Goal: Task Accomplishment & Management: Manage account settings

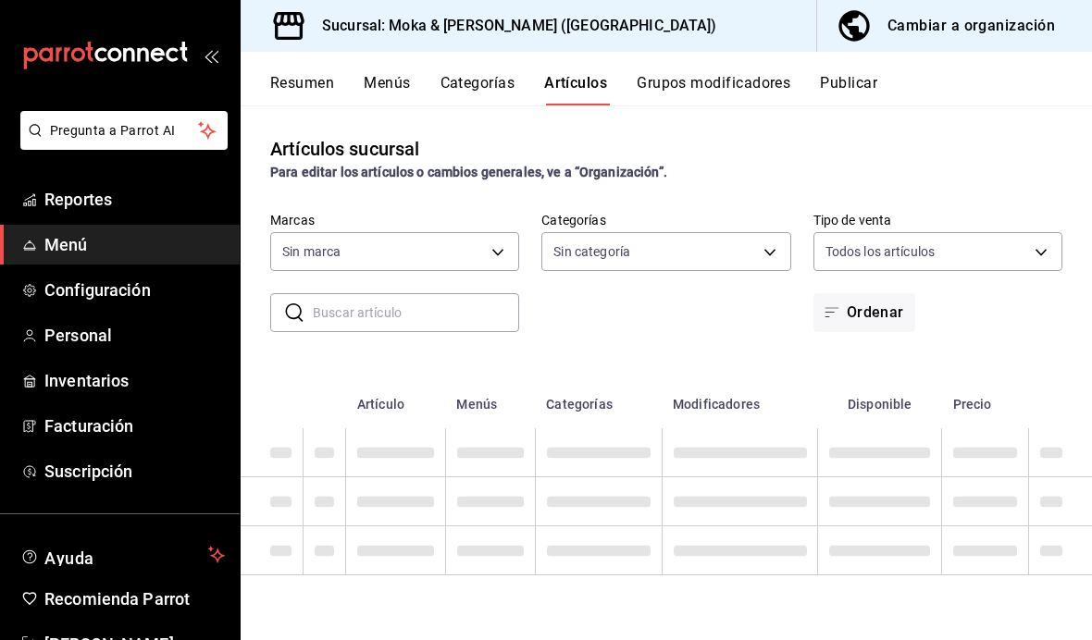
type input "ccb8ecff-ce0a-4804-bf07-26cb1caf6bc6"
type input "24b0076c-e822-4806-83c4-df8373797aed,251bc71d-3e60-4e15-ab7f-e164ef32339a,8fe39…"
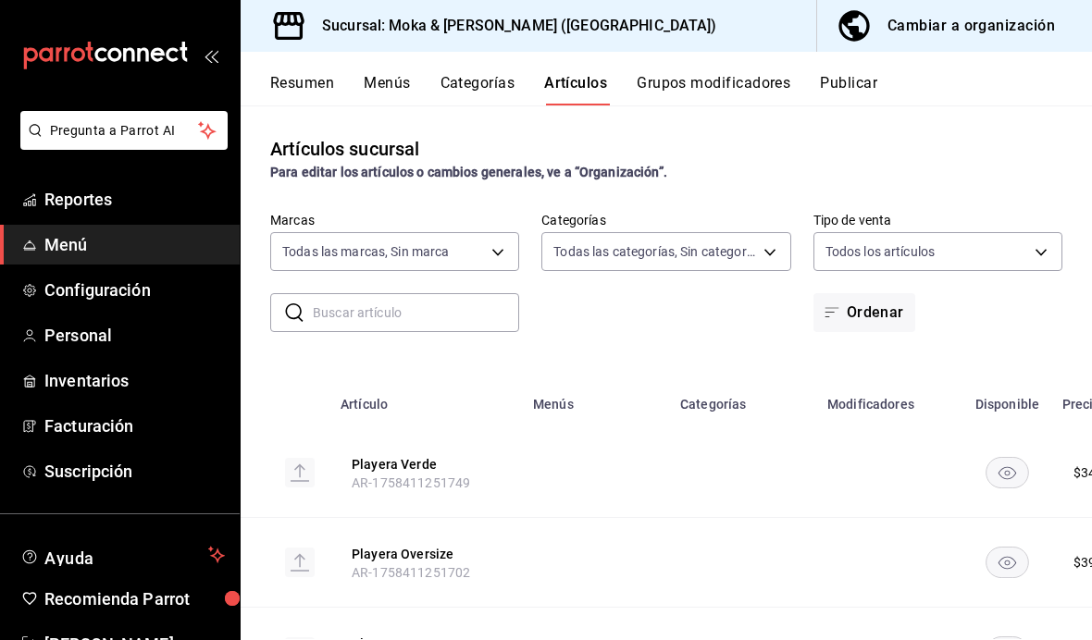
click at [970, 26] on div "Cambiar a organización" at bounding box center [970, 26] width 167 height 26
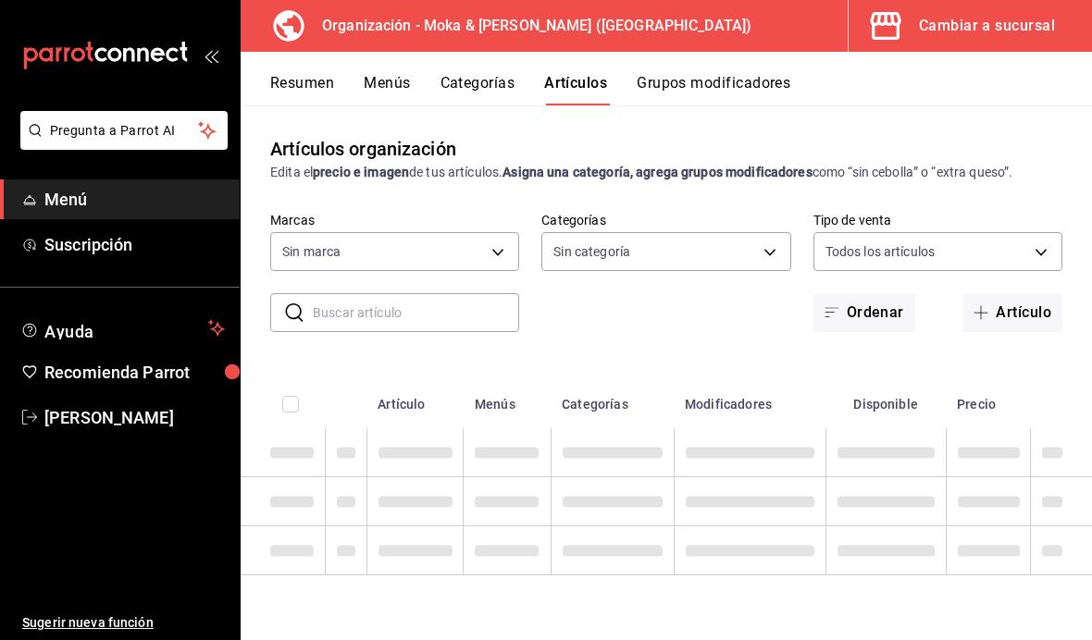
type input "133ffe9b-fe61-4f2a-b4cb-4bb08eaa479a"
type input "35ef7d49-5860-42b9-a74e-f8714ccf72fe,f0715e8d-93ea-4bc3-8789-14c21f83c212,40b05…"
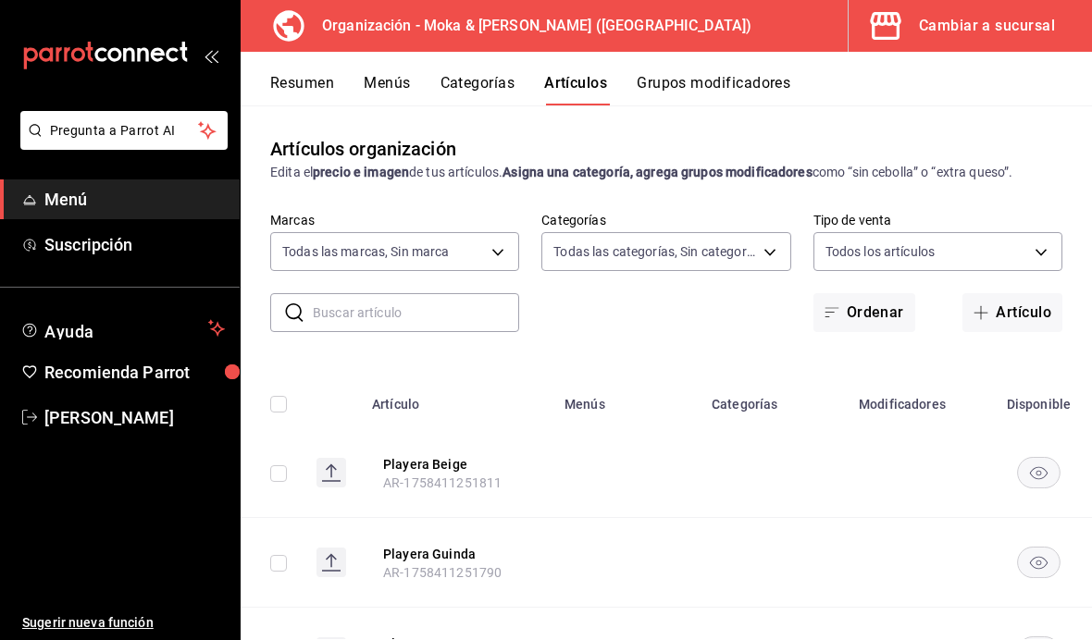
click at [1025, 319] on button "Artículo" at bounding box center [1012, 312] width 100 height 39
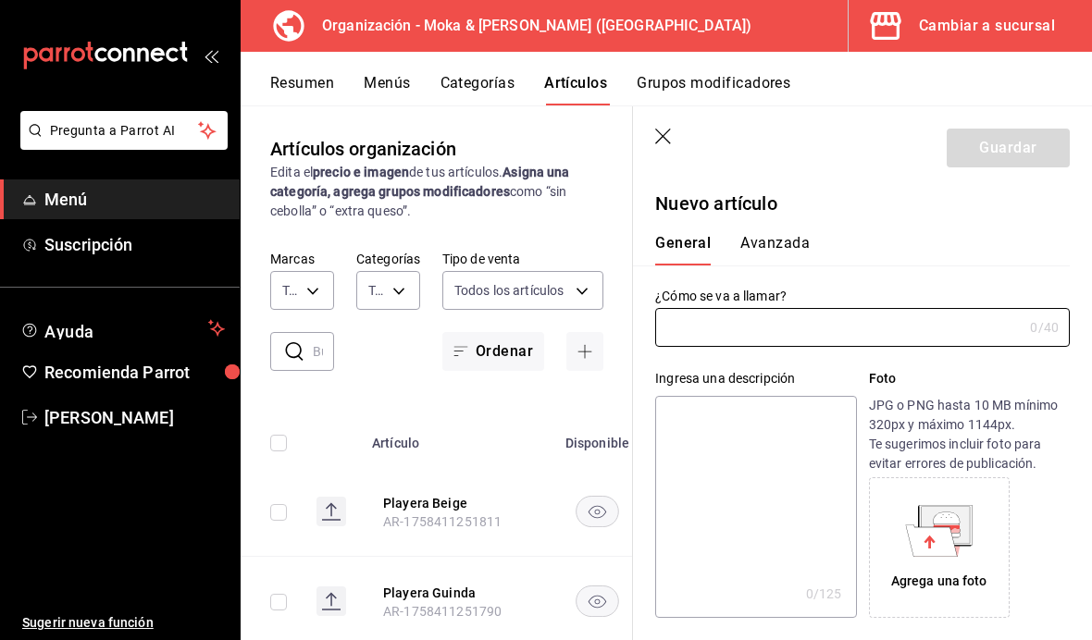
type input "AR-1758424409218"
click at [785, 325] on input "text" at bounding box center [838, 327] width 367 height 37
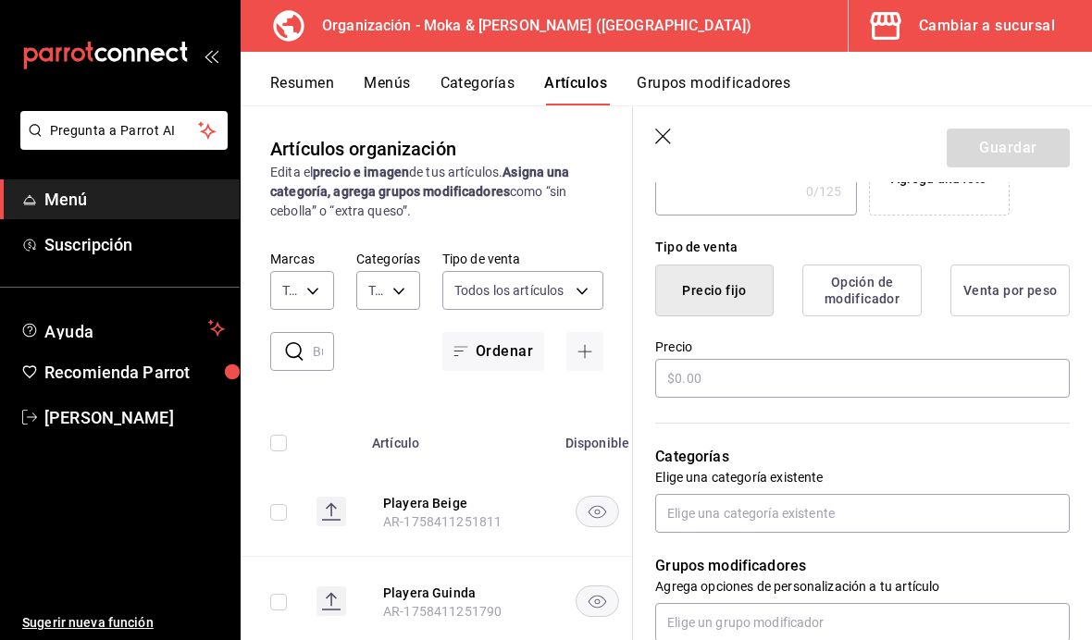
scroll to position [403, 0]
click at [775, 373] on input "text" at bounding box center [862, 377] width 414 height 39
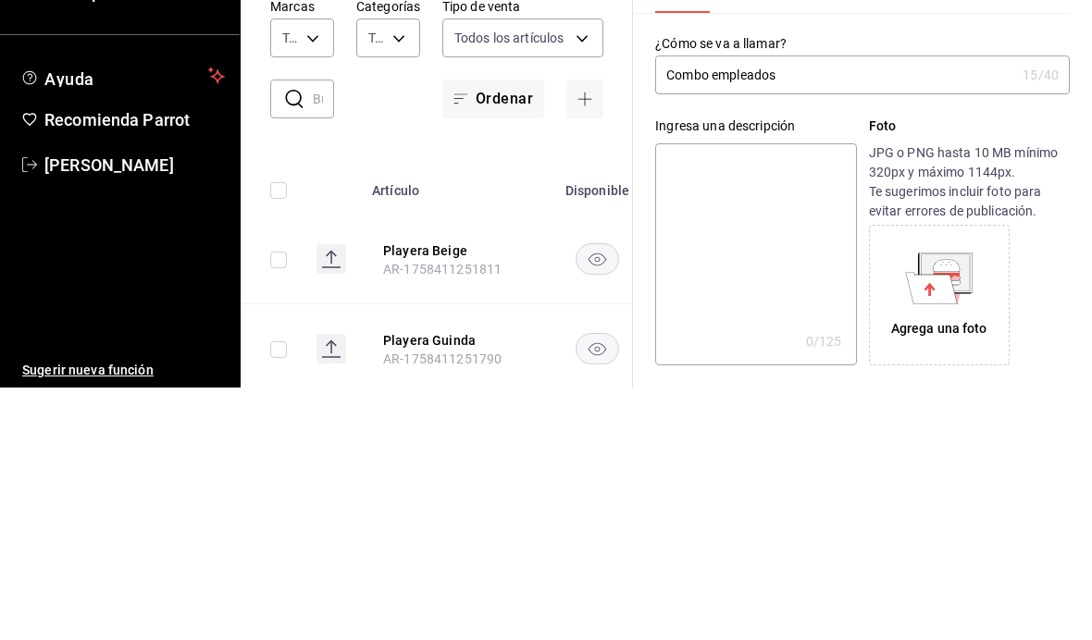
scroll to position [0, 0]
click at [835, 309] on input "Combo empleados" at bounding box center [835, 327] width 360 height 37
click at [713, 309] on input "Combo empleados" at bounding box center [835, 327] width 360 height 37
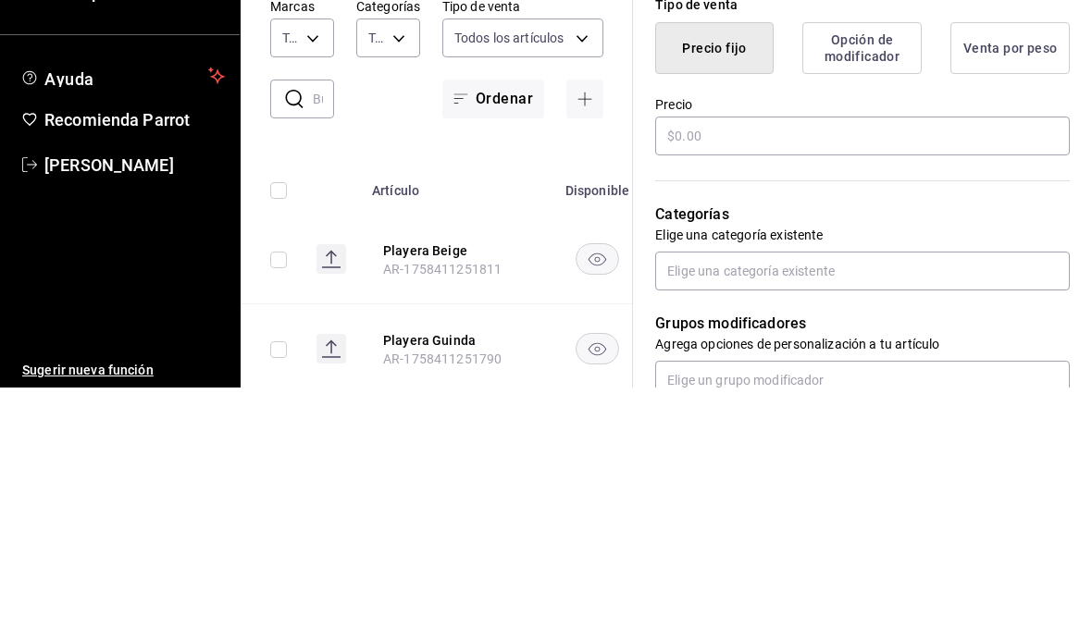
scroll to position [402, 0]
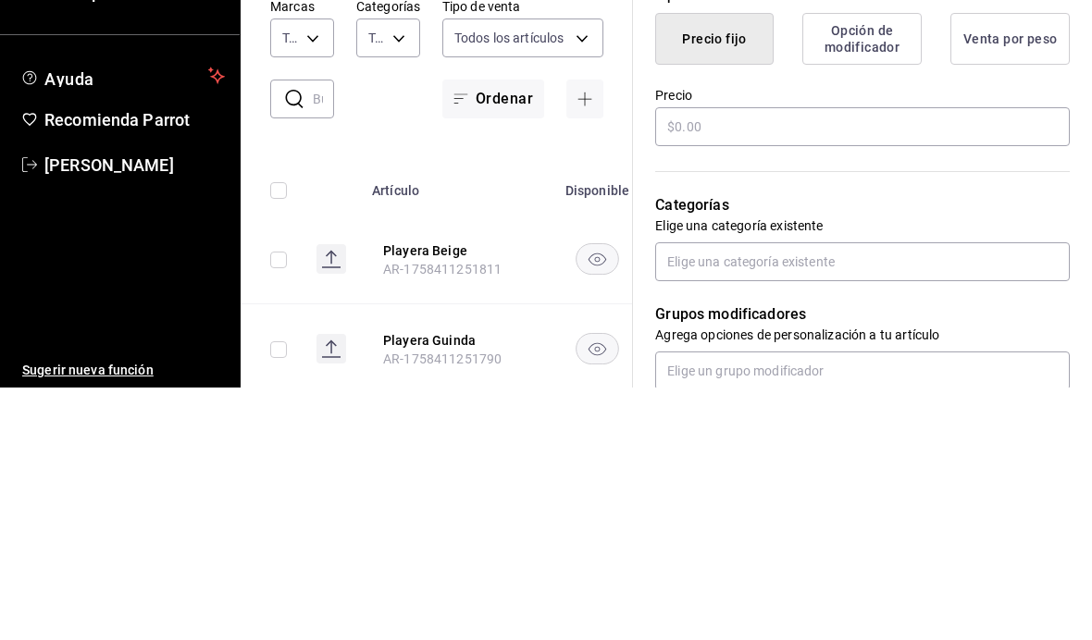
type input "Combo lunch empleados"
click at [781, 360] on input "text" at bounding box center [862, 379] width 414 height 39
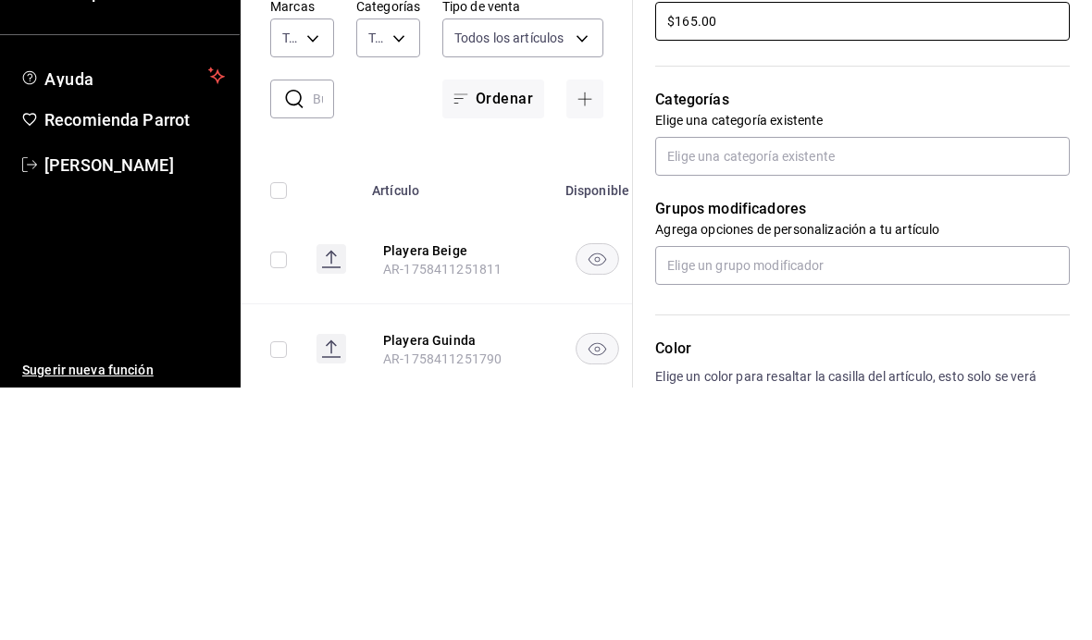
scroll to position [505, 0]
type input "$165.00"
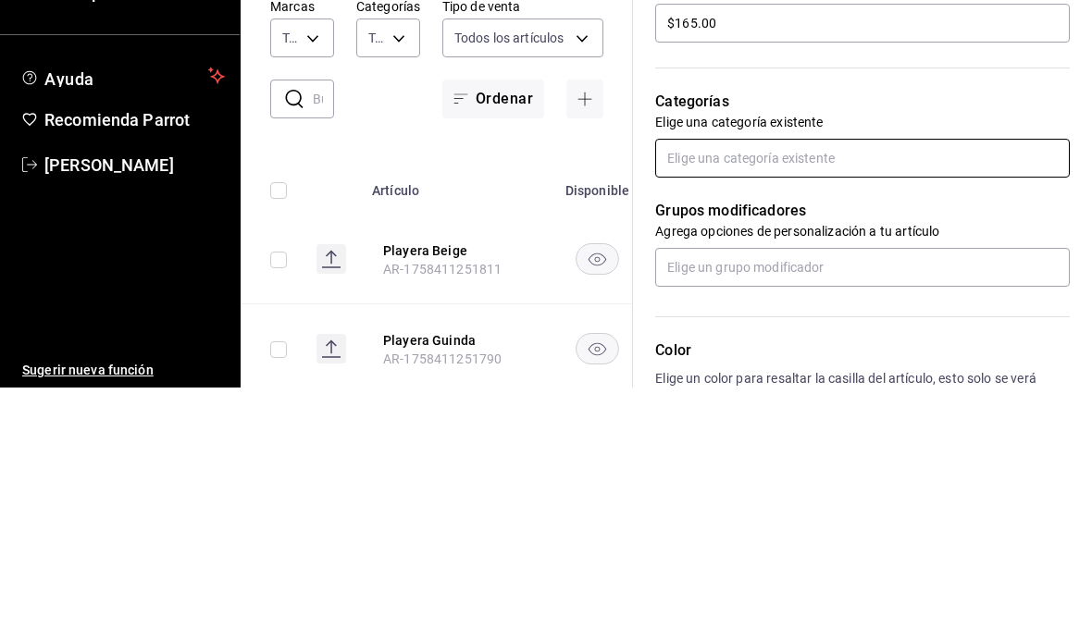
click at [920, 391] on input "text" at bounding box center [862, 410] width 414 height 39
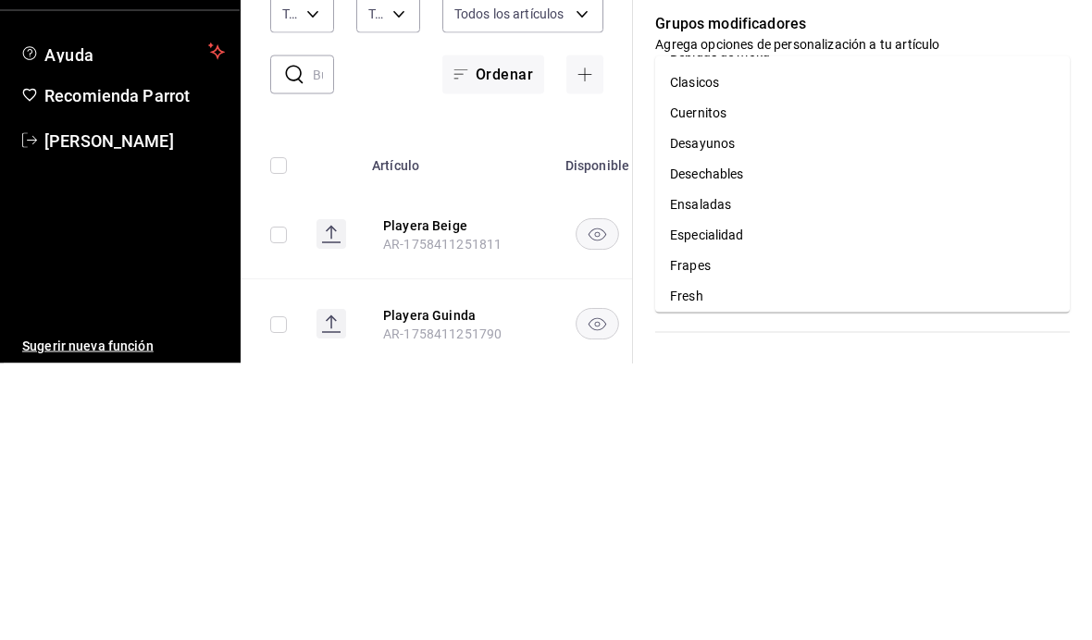
scroll to position [165, 0]
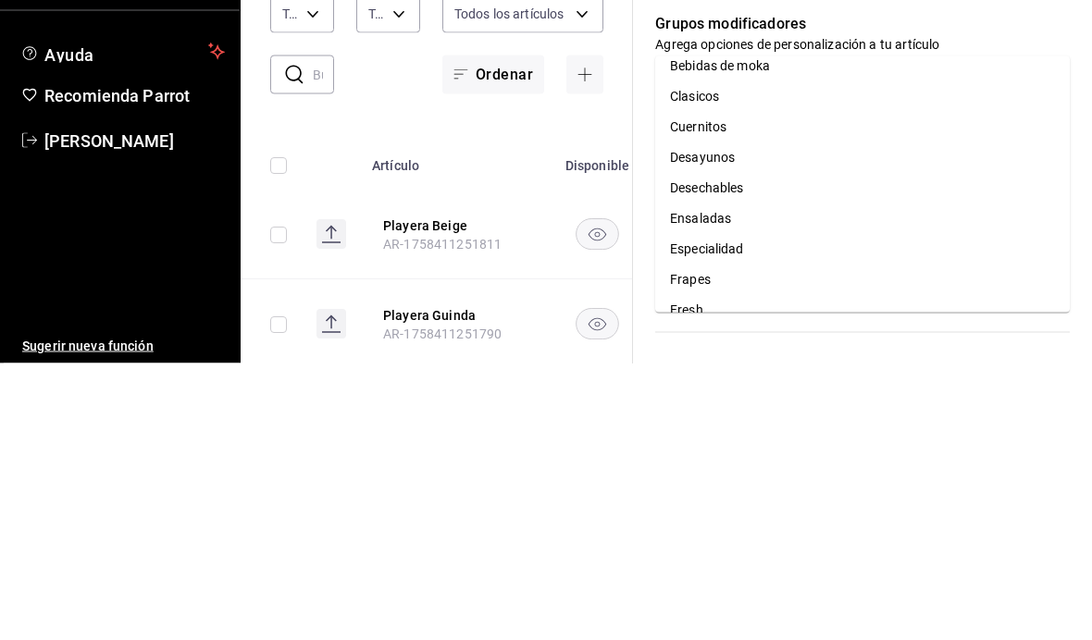
click at [730, 420] on li "Desayunos" at bounding box center [862, 435] width 414 height 31
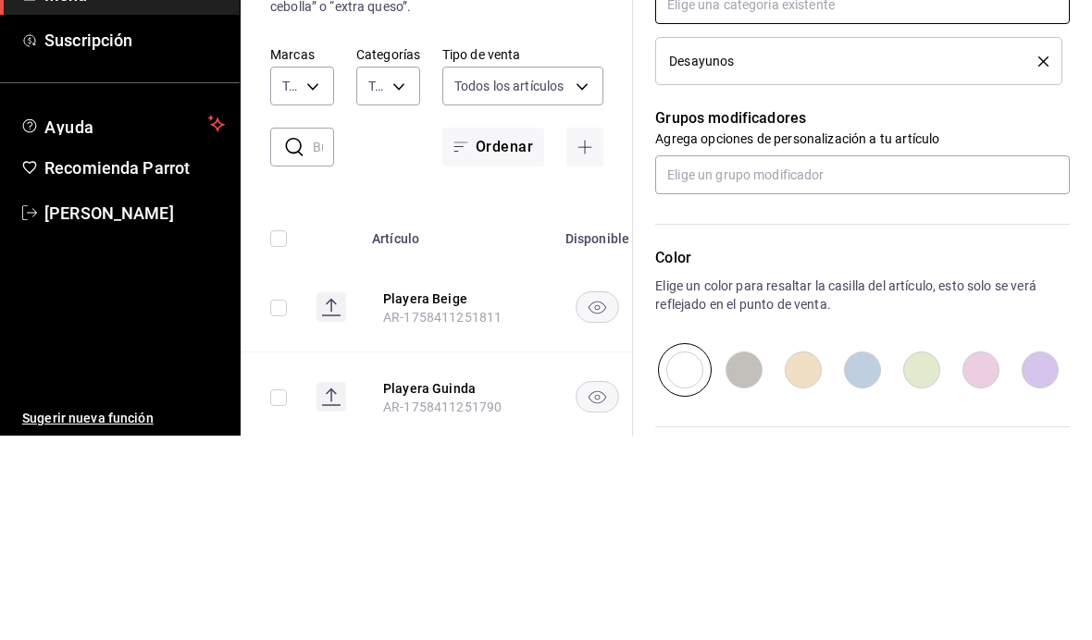
scroll to position [777, 0]
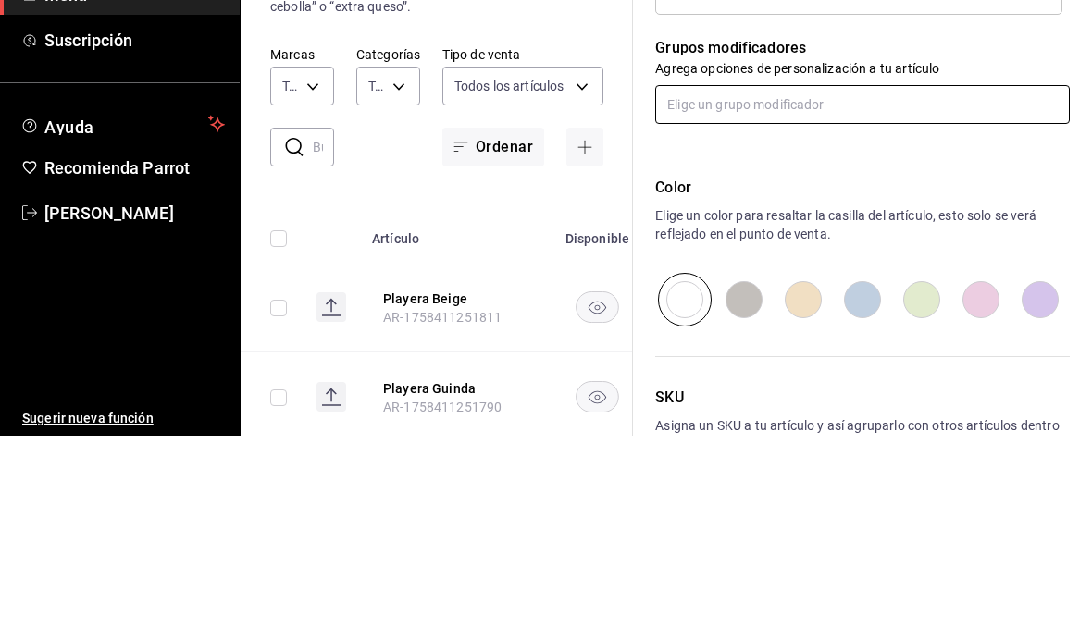
click at [905, 290] on input "text" at bounding box center [862, 309] width 414 height 39
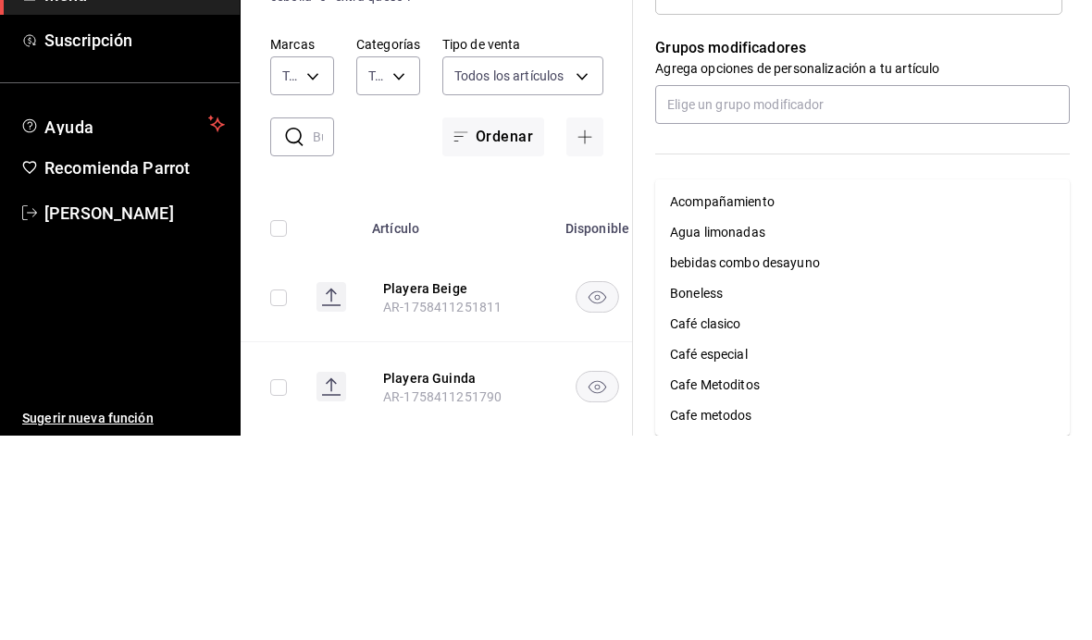
click at [1017, 264] on p "Agrega opciones de personalización a tu artículo" at bounding box center [862, 273] width 414 height 19
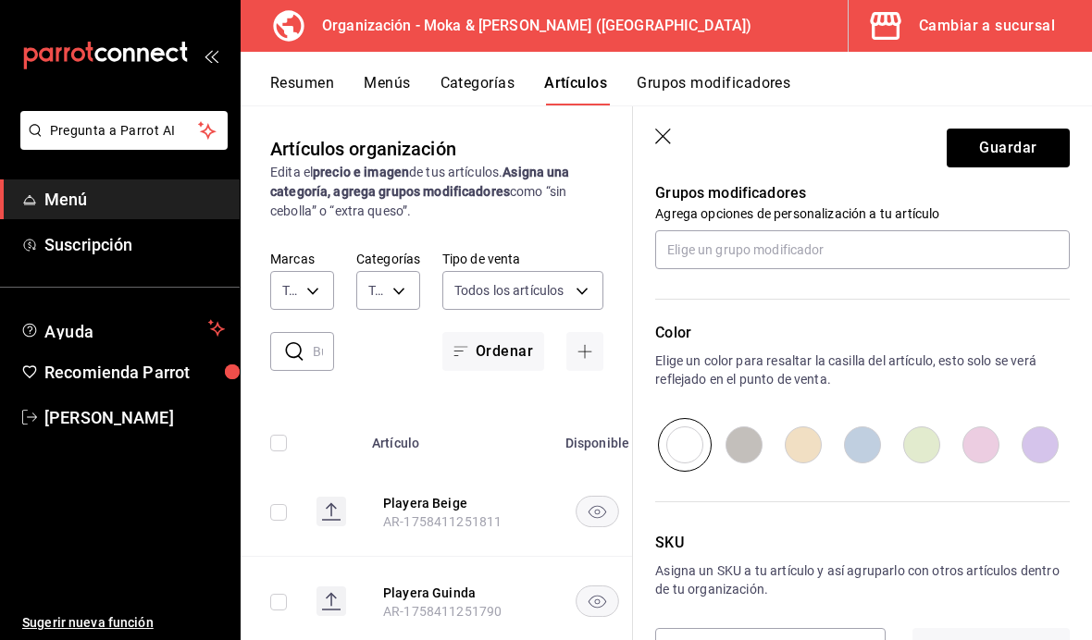
scroll to position [834, 0]
click at [766, 460] on input "radio" at bounding box center [743, 447] width 59 height 54
radio input "true"
click at [1030, 152] on button "Guardar" at bounding box center [1007, 148] width 123 height 39
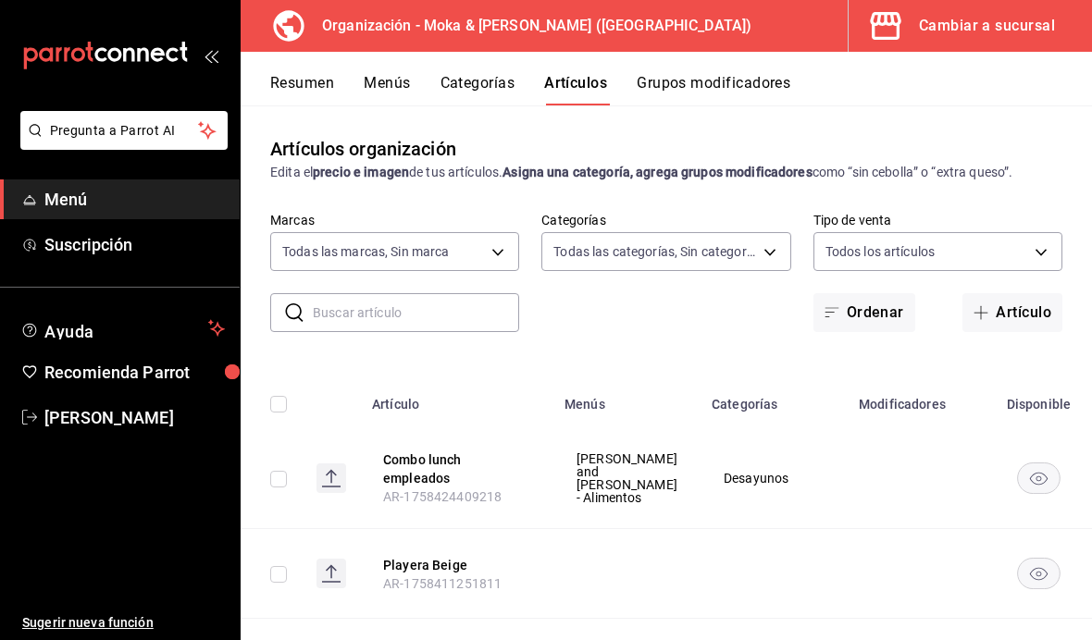
click at [735, 77] on button "Grupos modificadores" at bounding box center [713, 89] width 154 height 31
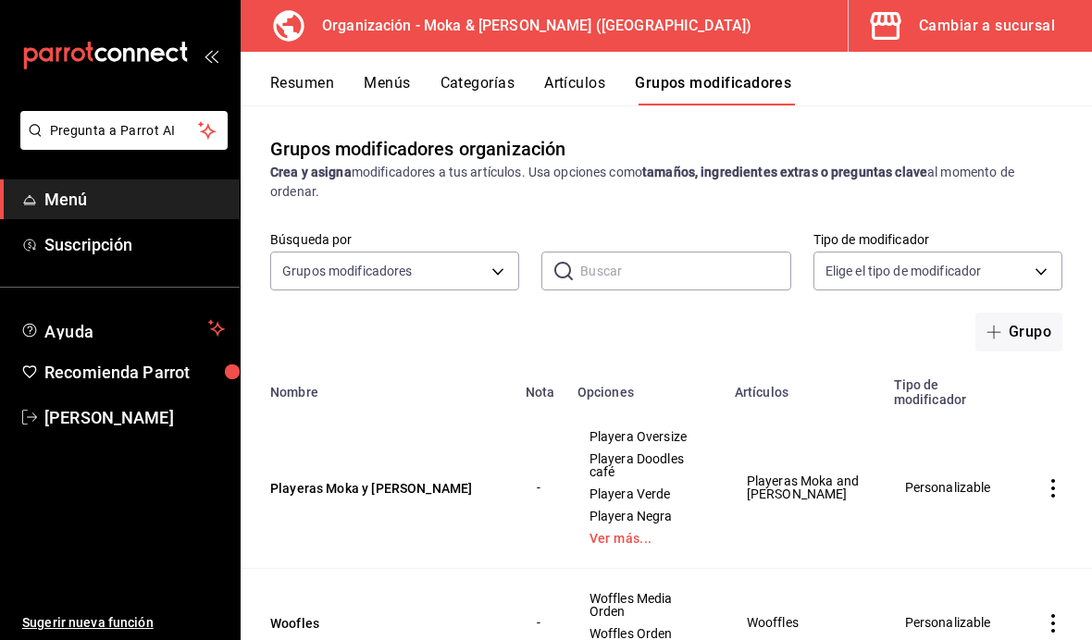
click at [585, 80] on button "Artículos" at bounding box center [574, 89] width 61 height 31
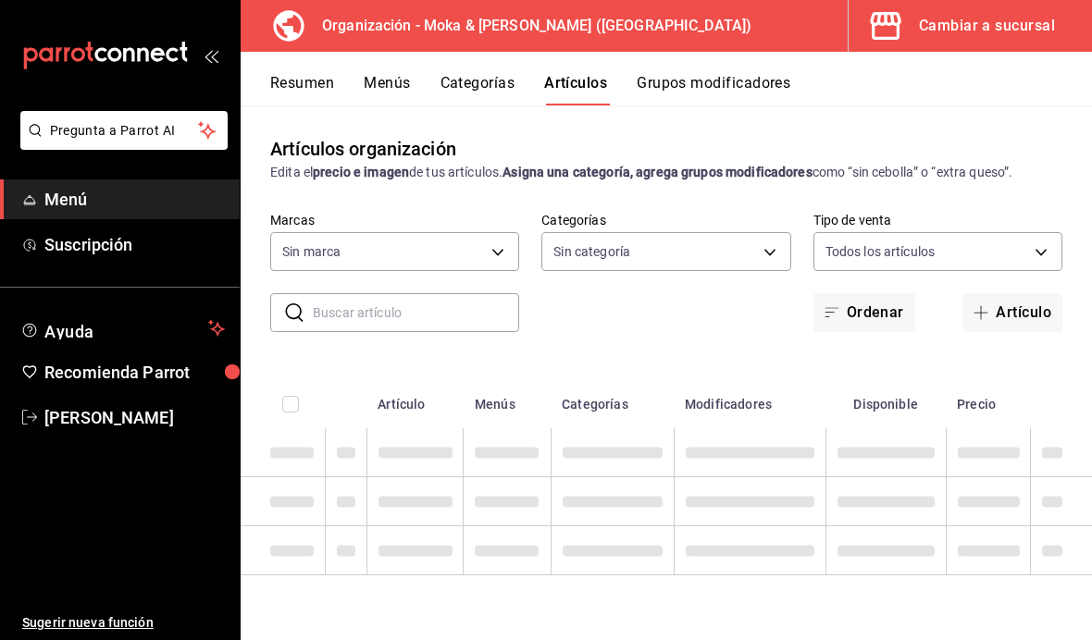
type input "133ffe9b-fe61-4f2a-b4cb-4bb08eaa479a"
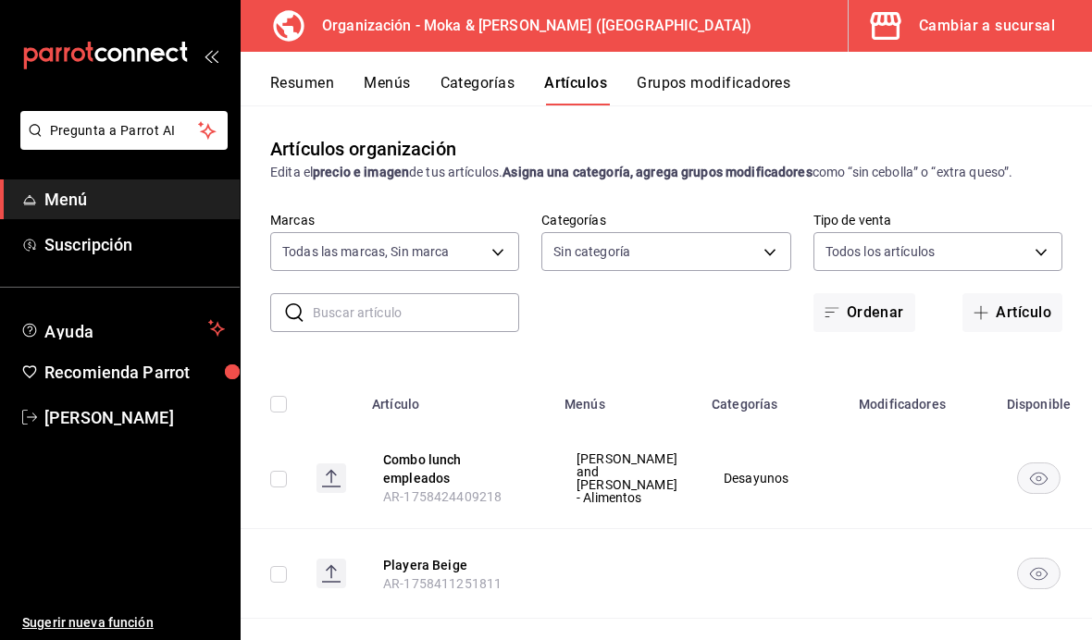
type input "35ef7d49-5860-42b9-a74e-f8714ccf72fe,f0715e8d-93ea-4bc3-8789-14c21f83c212,40b05…"
click at [499, 474] on button "Combo lunch empleados" at bounding box center [457, 469] width 148 height 37
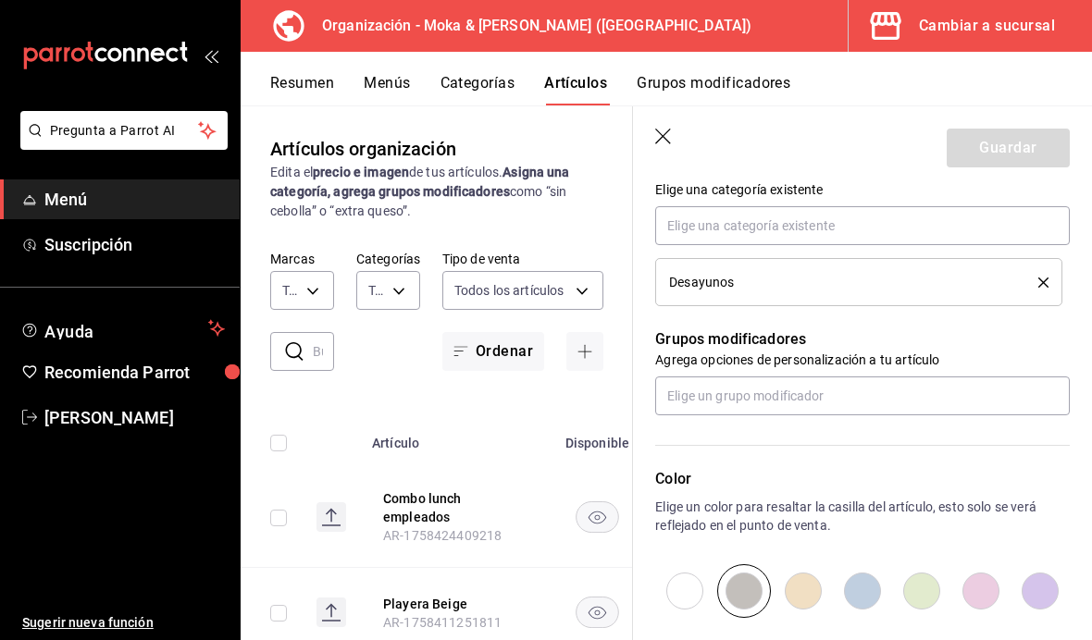
scroll to position [691, 0]
click at [952, 392] on input "text" at bounding box center [862, 395] width 414 height 39
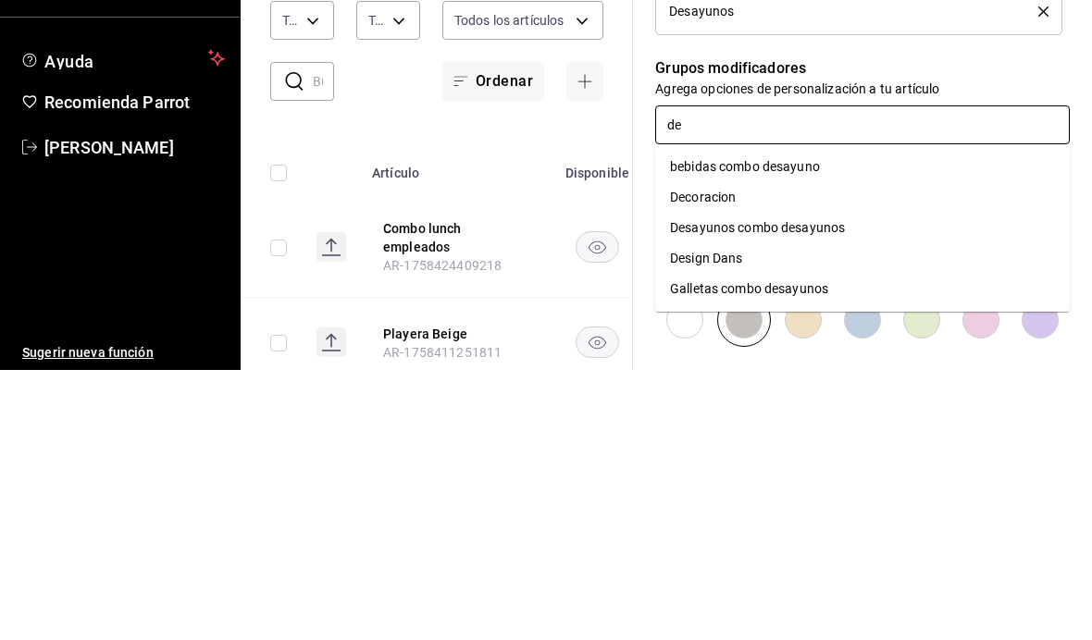
type input "des"
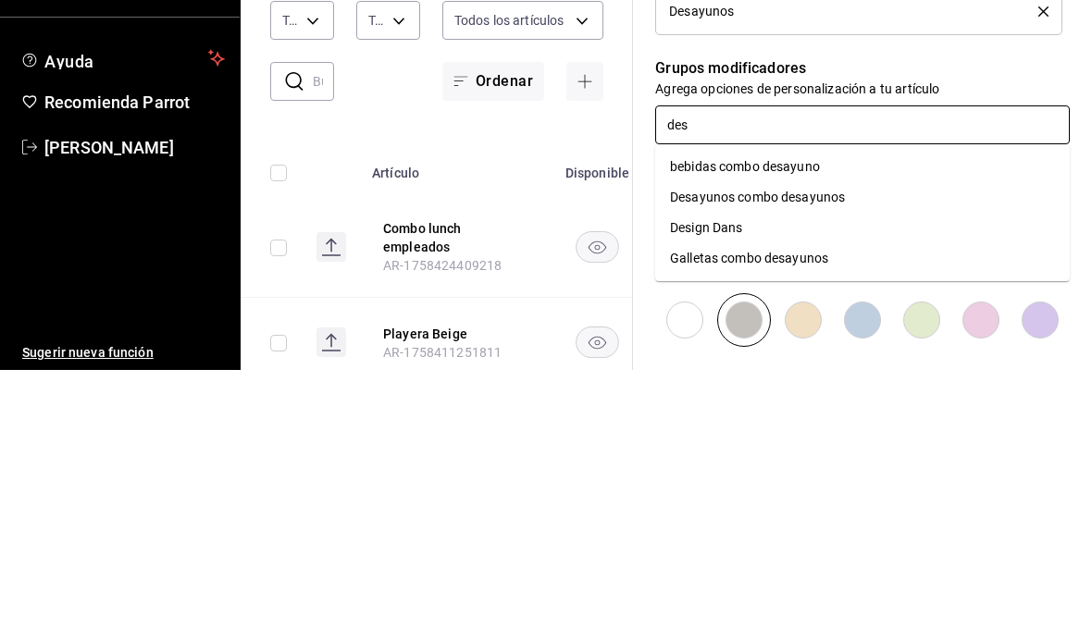
click at [803, 427] on div "bebidas combo desayuno" at bounding box center [745, 436] width 150 height 19
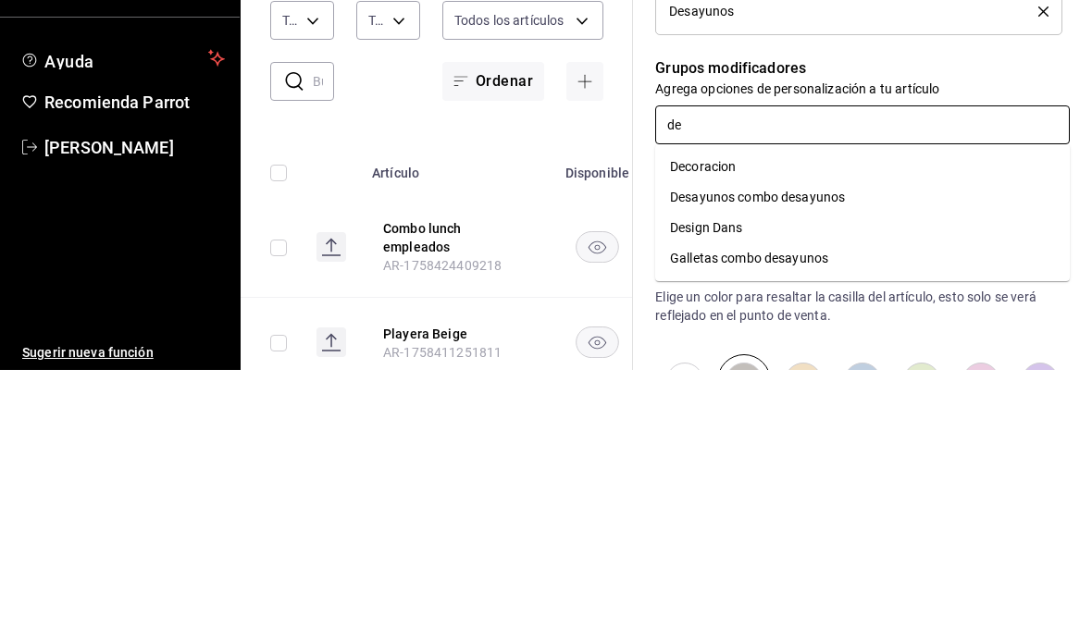
type input "des"
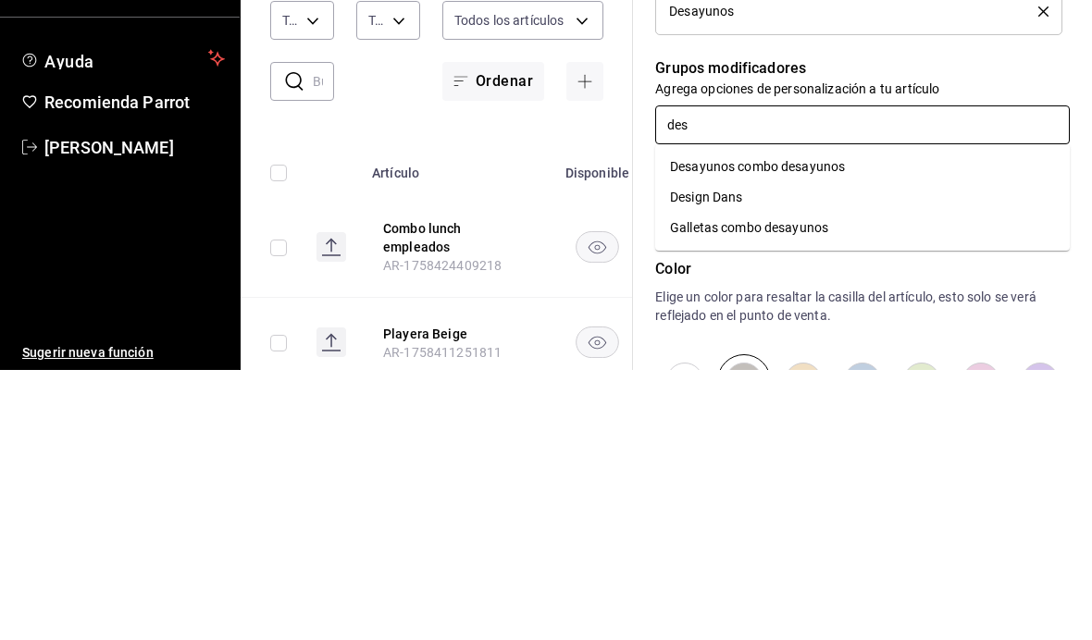
click at [816, 427] on div "Desayunos combo desayunos" at bounding box center [757, 436] width 175 height 19
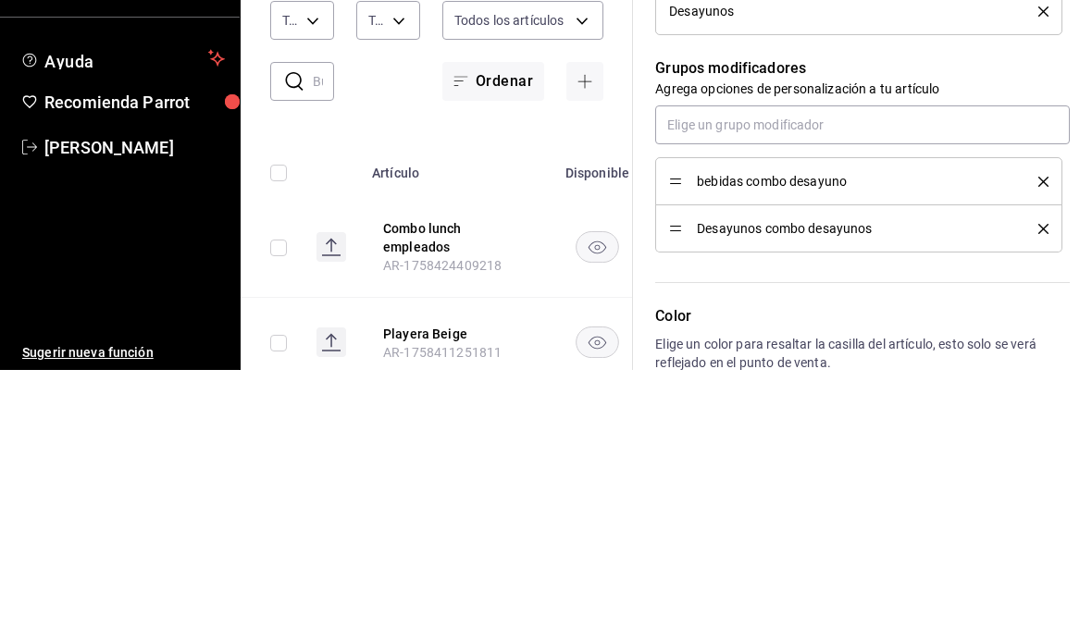
scroll to position [66, 0]
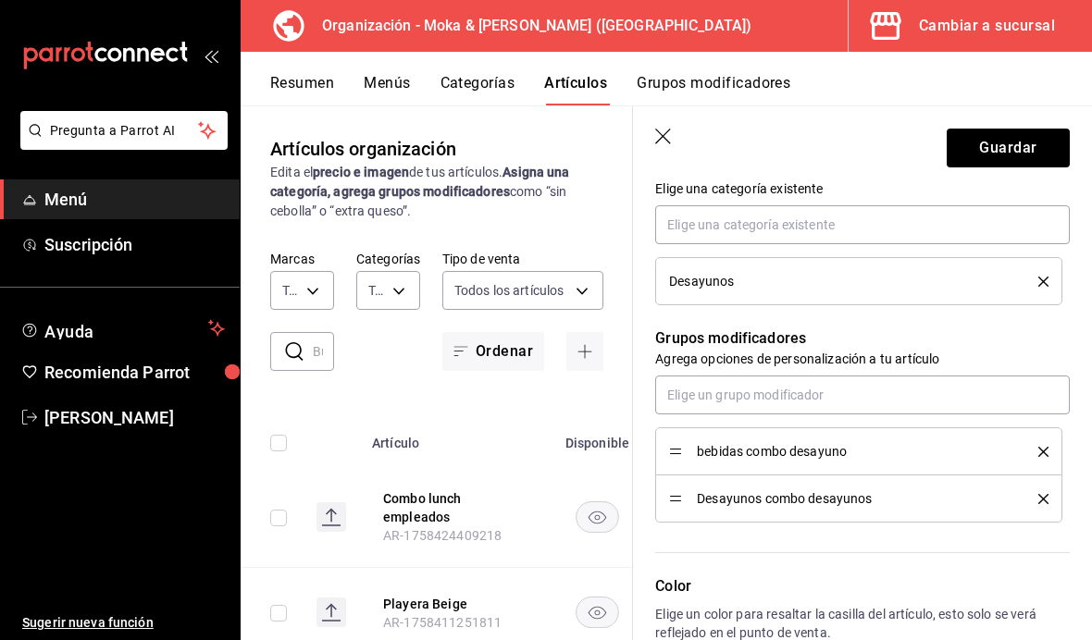
click at [1045, 499] on icon "delete" at bounding box center [1043, 499] width 10 height 10
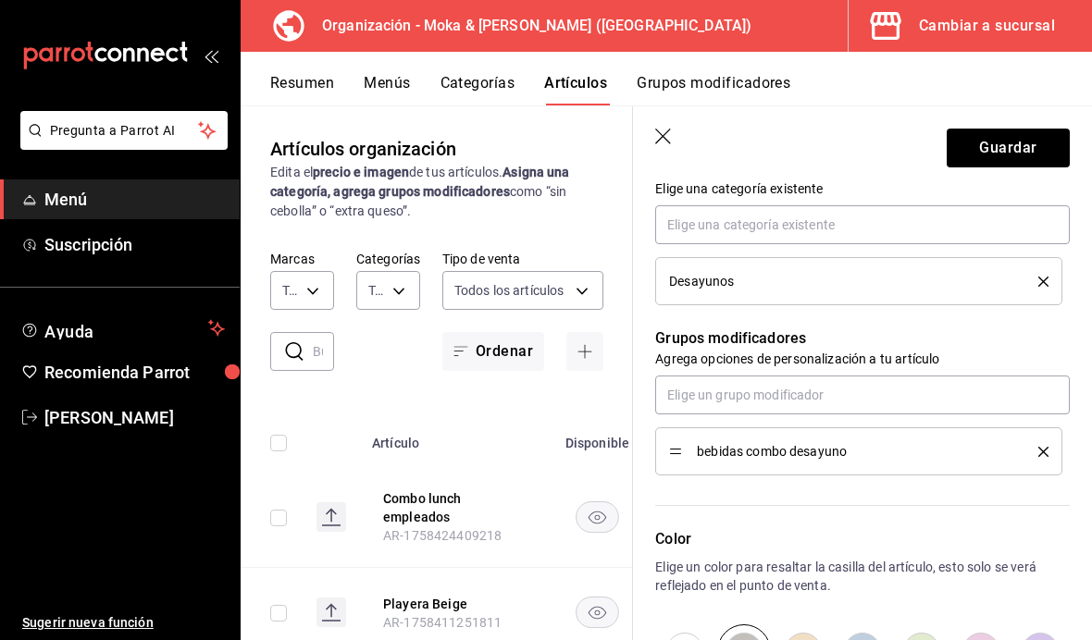
click at [661, 130] on icon "button" at bounding box center [664, 138] width 19 height 19
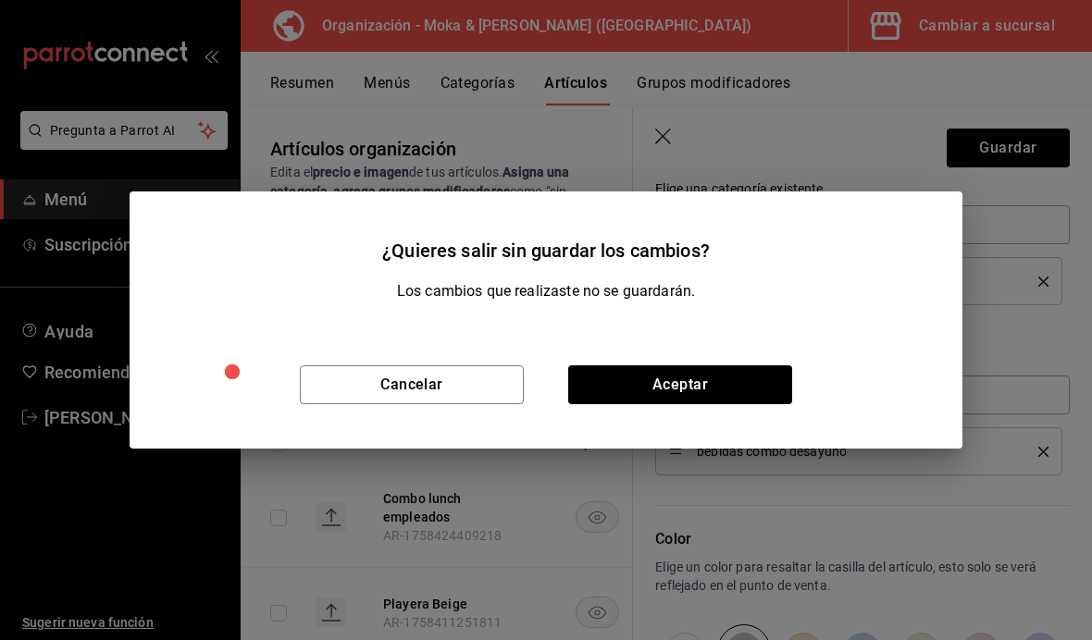
click at [696, 381] on button "Aceptar" at bounding box center [680, 384] width 224 height 39
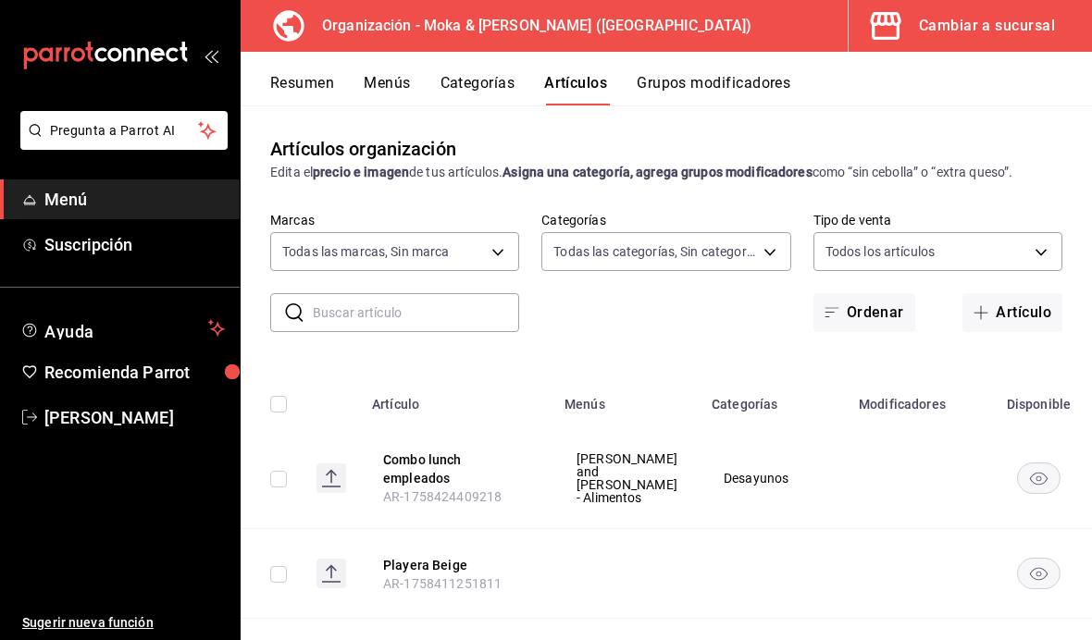
click at [457, 428] on th "Combo lunch empleados AR-1758424409218" at bounding box center [457, 478] width 192 height 101
click at [483, 451] on button "Combo lunch empleados" at bounding box center [457, 469] width 148 height 37
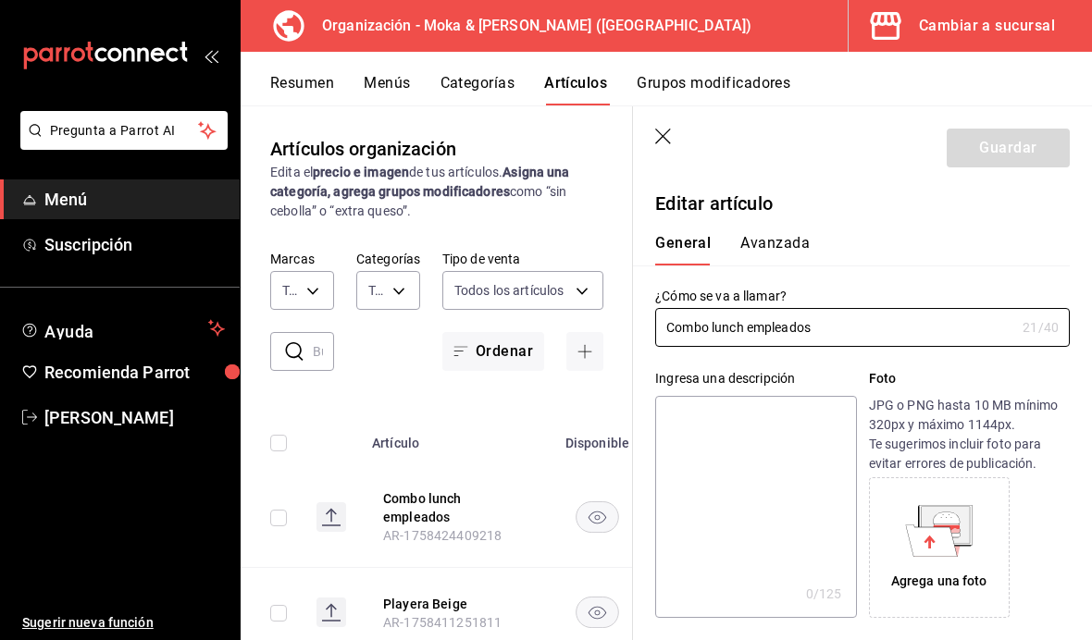
type input "$165.00"
radio input "false"
radio input "true"
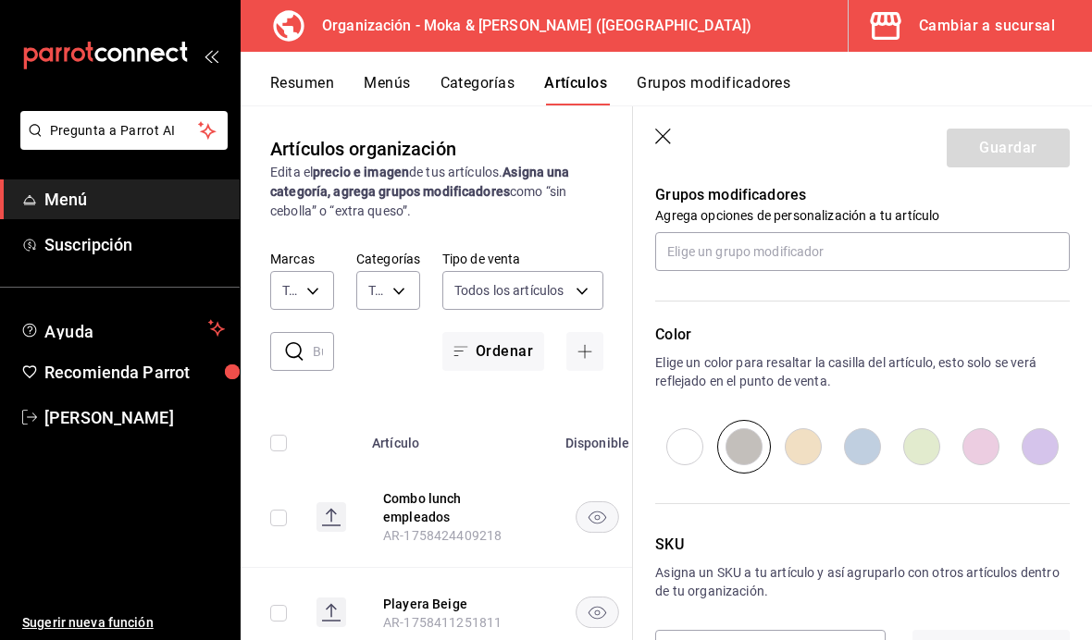
scroll to position [66, 0]
click at [673, 131] on icon "button" at bounding box center [664, 138] width 19 height 19
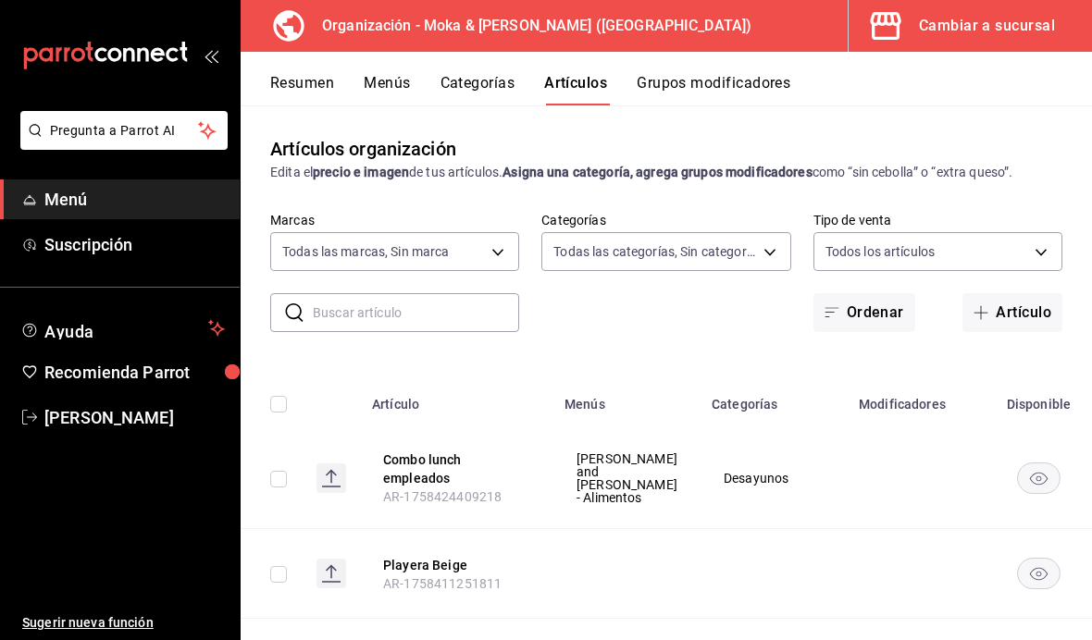
click at [449, 451] on button "Combo lunch empleados" at bounding box center [457, 469] width 148 height 37
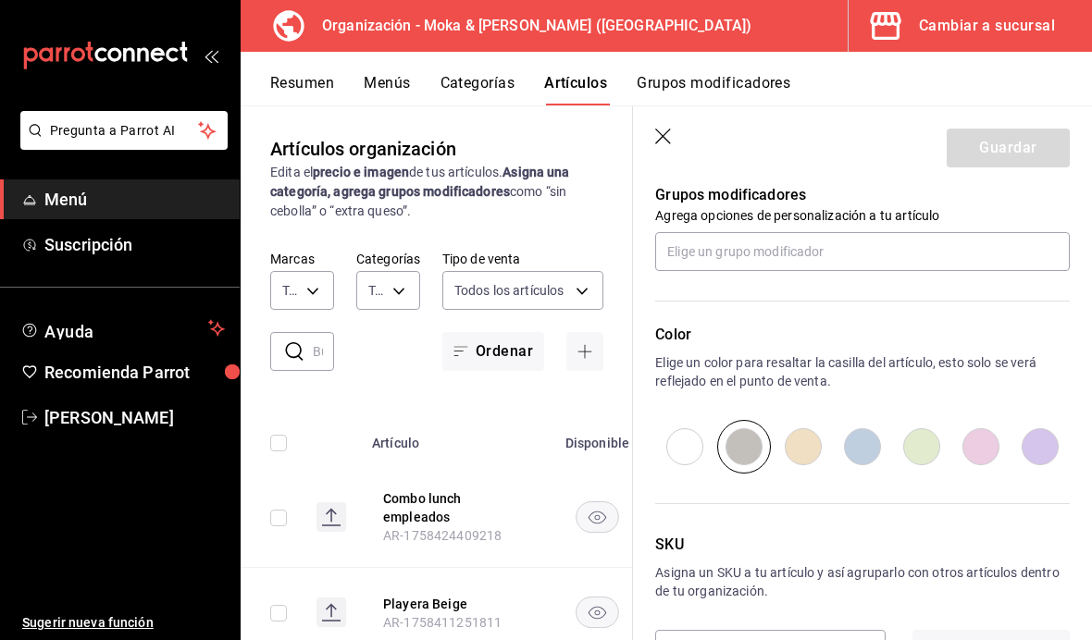
click at [673, 131] on icon "button" at bounding box center [664, 138] width 19 height 19
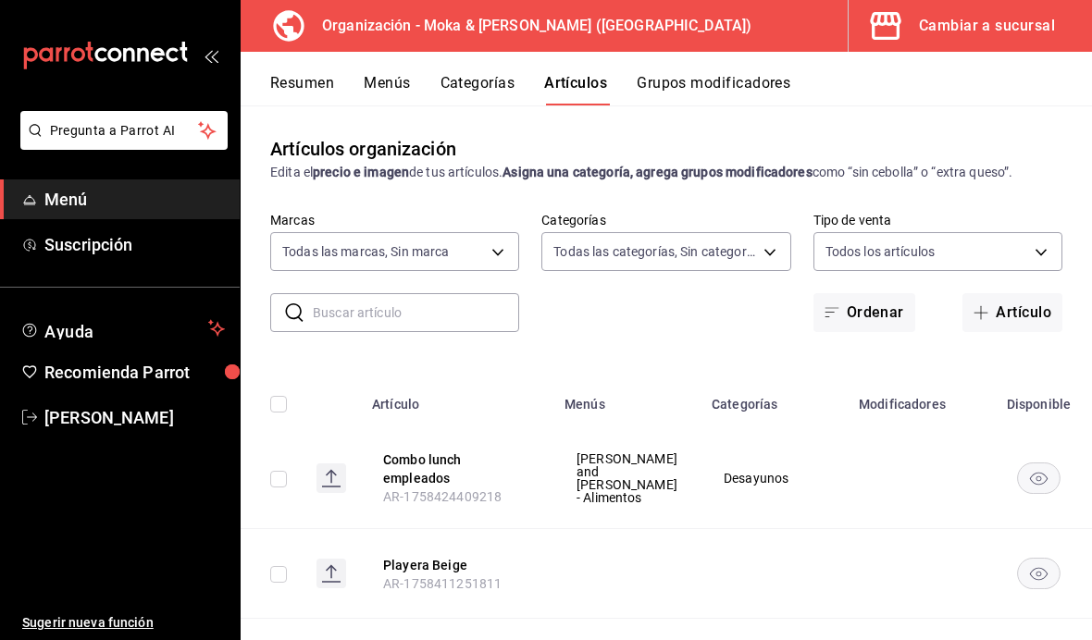
click at [279, 465] on td at bounding box center [271, 478] width 61 height 101
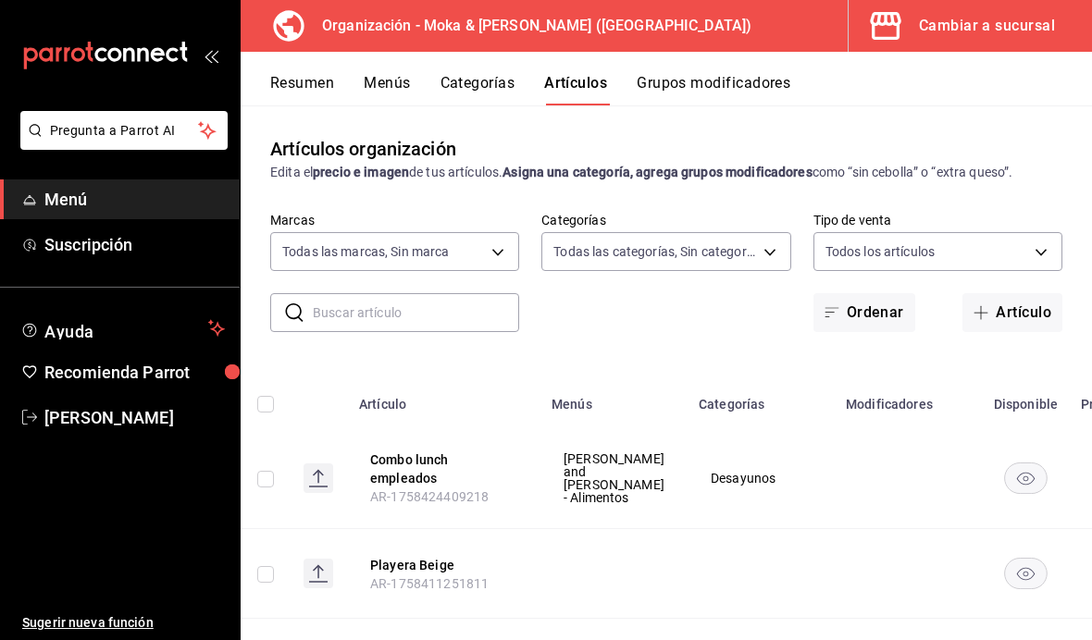
click at [1004, 476] on rect "availability-product" at bounding box center [1025, 478] width 43 height 31
click at [1024, 31] on div "Cambiar a sucursal" at bounding box center [987, 26] width 136 height 26
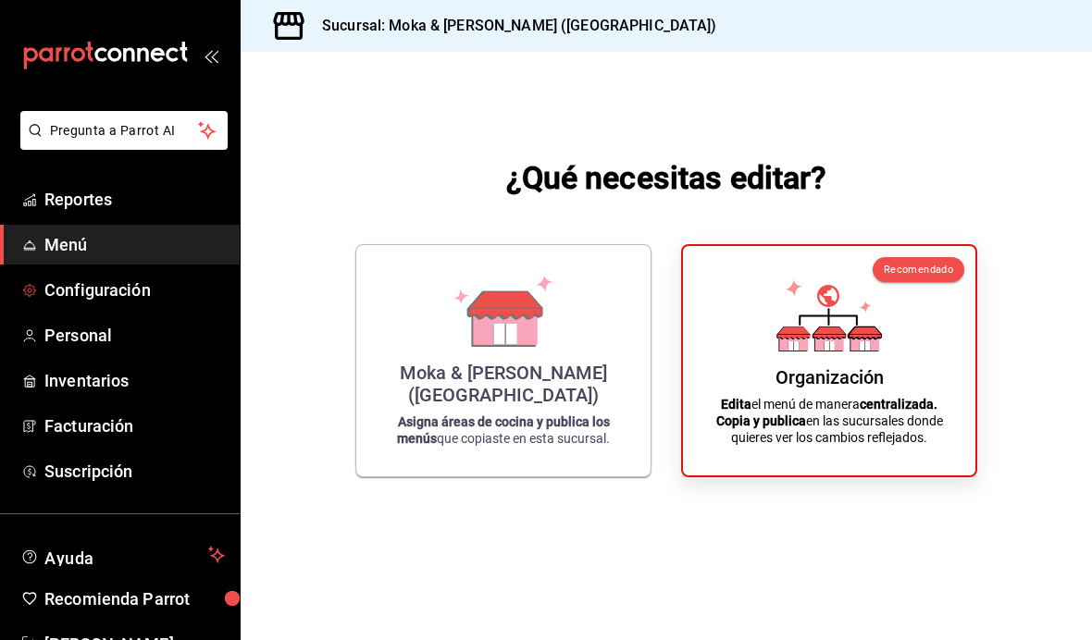
click at [135, 297] on span "Configuración" at bounding box center [134, 290] width 180 height 25
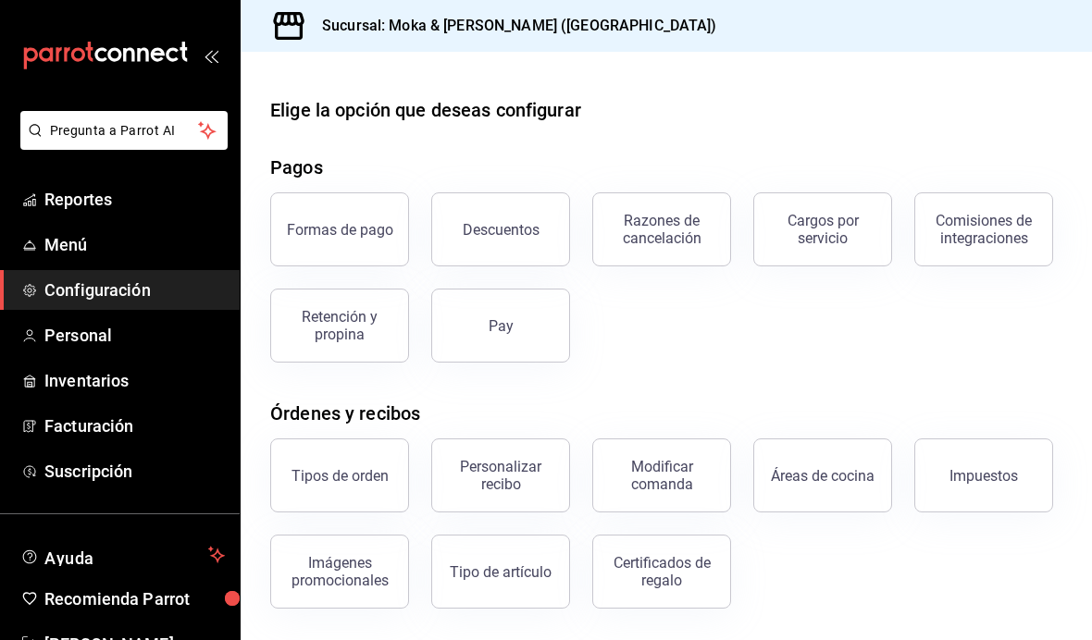
click at [505, 222] on div "Descuentos" at bounding box center [501, 230] width 77 height 18
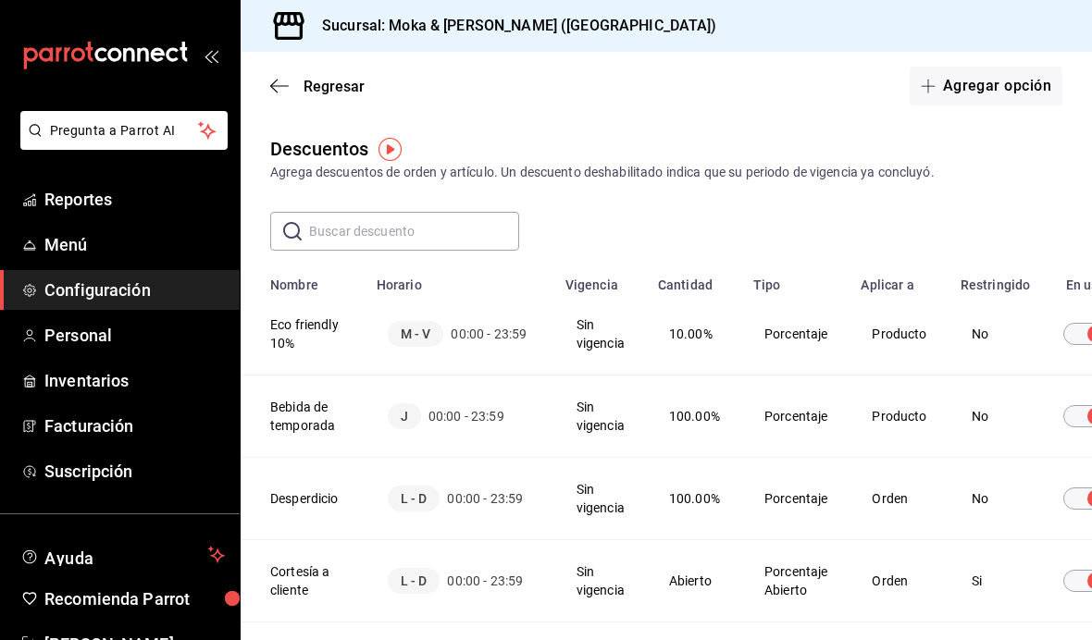
click at [979, 85] on button "Agregar opción" at bounding box center [985, 86] width 153 height 39
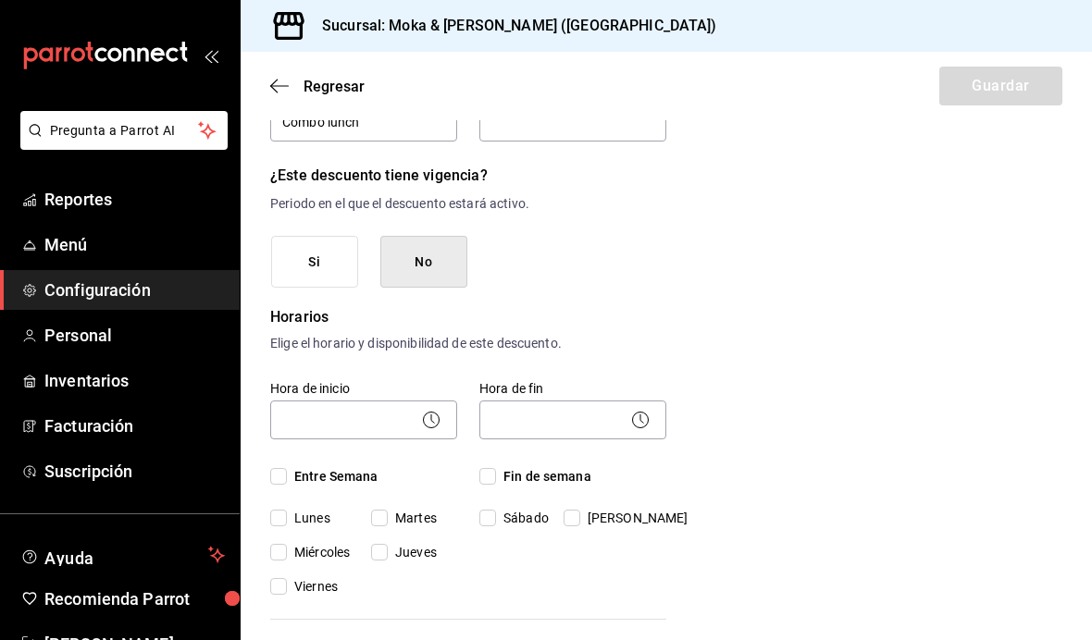
scroll to position [212, 0]
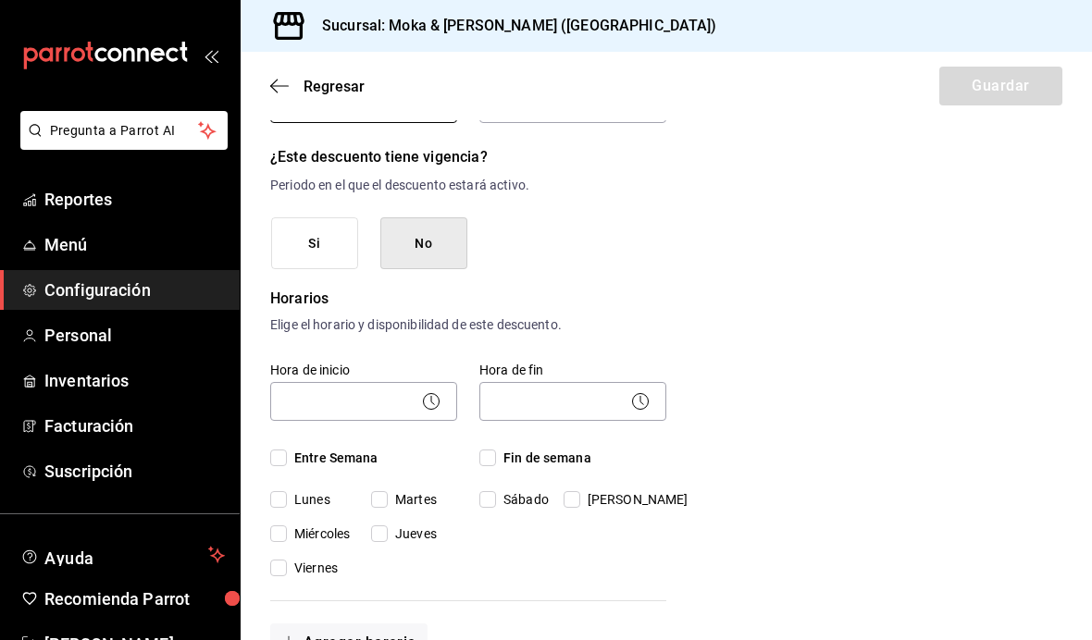
type input "Combo lunch"
click at [282, 450] on input "Entre Semana" at bounding box center [278, 458] width 17 height 17
checkbox input "true"
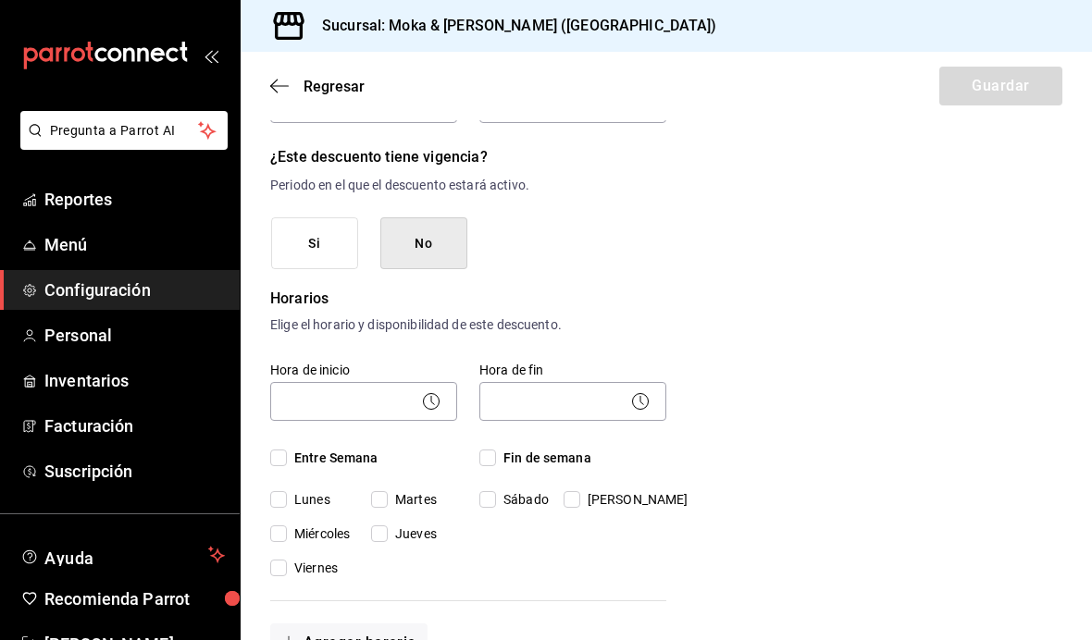
checkbox input "true"
click at [487, 450] on input "Fin de semana" at bounding box center [487, 458] width 17 height 17
checkbox input "true"
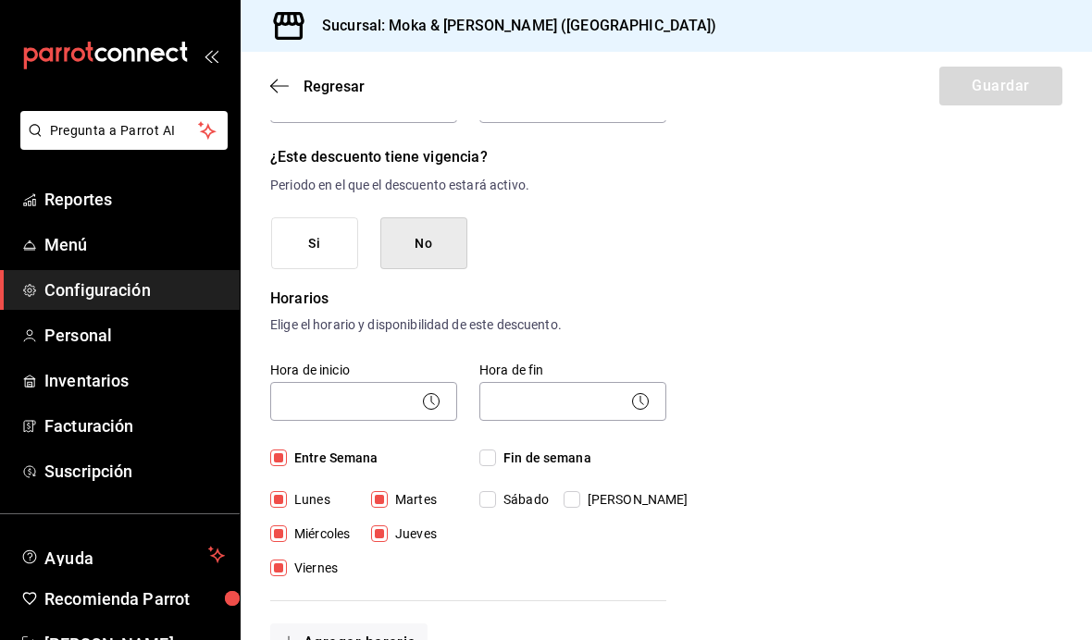
checkbox input "true"
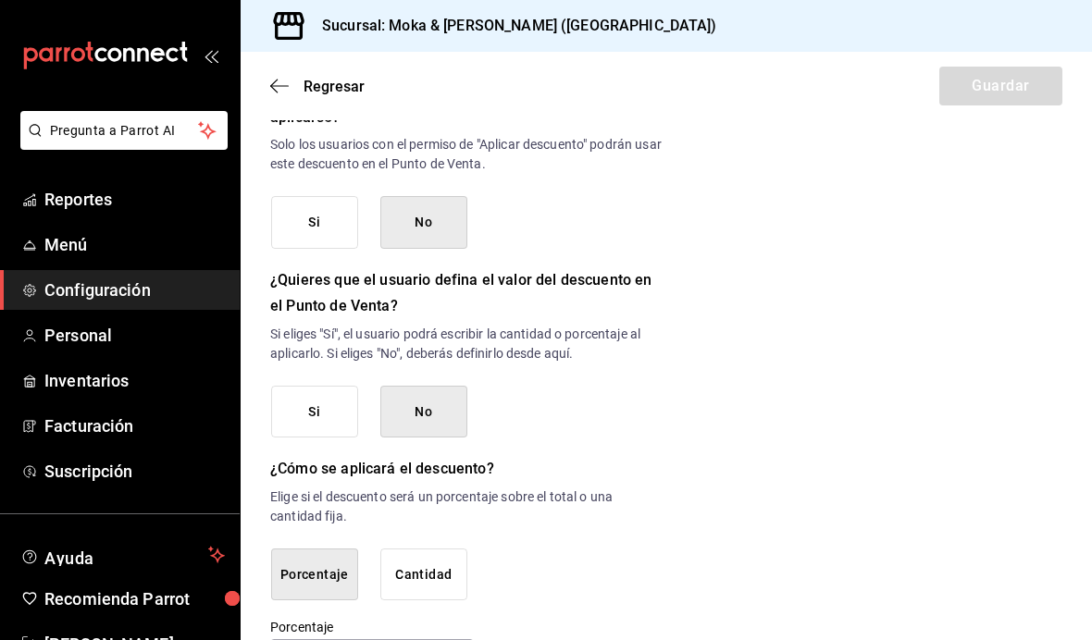
scroll to position [838, 0]
click at [340, 386] on button "Si" at bounding box center [314, 412] width 87 height 53
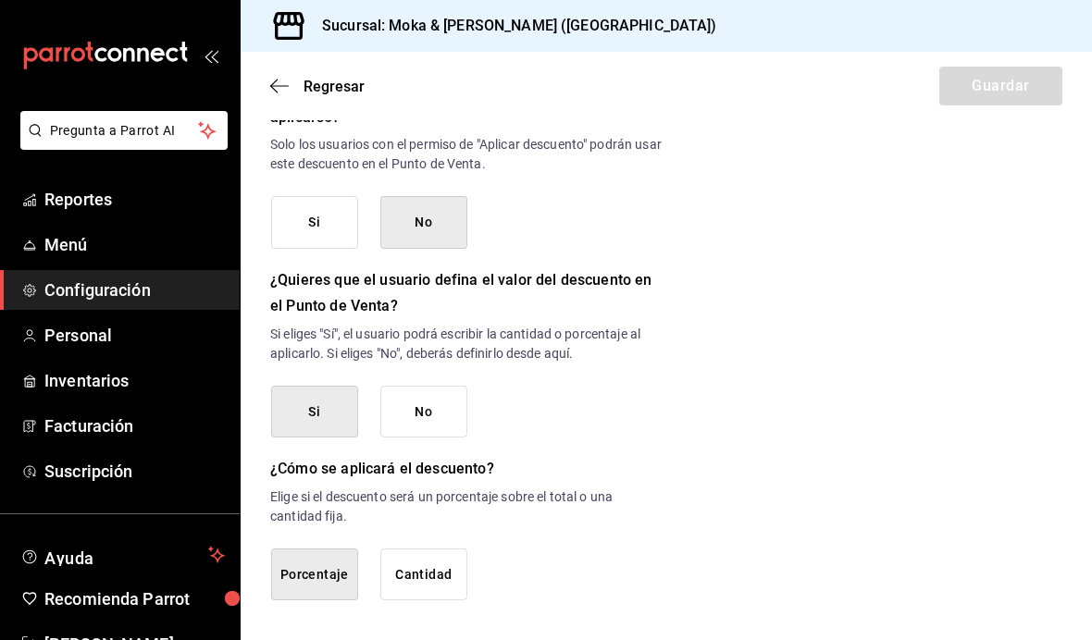
scroll to position [779, 0]
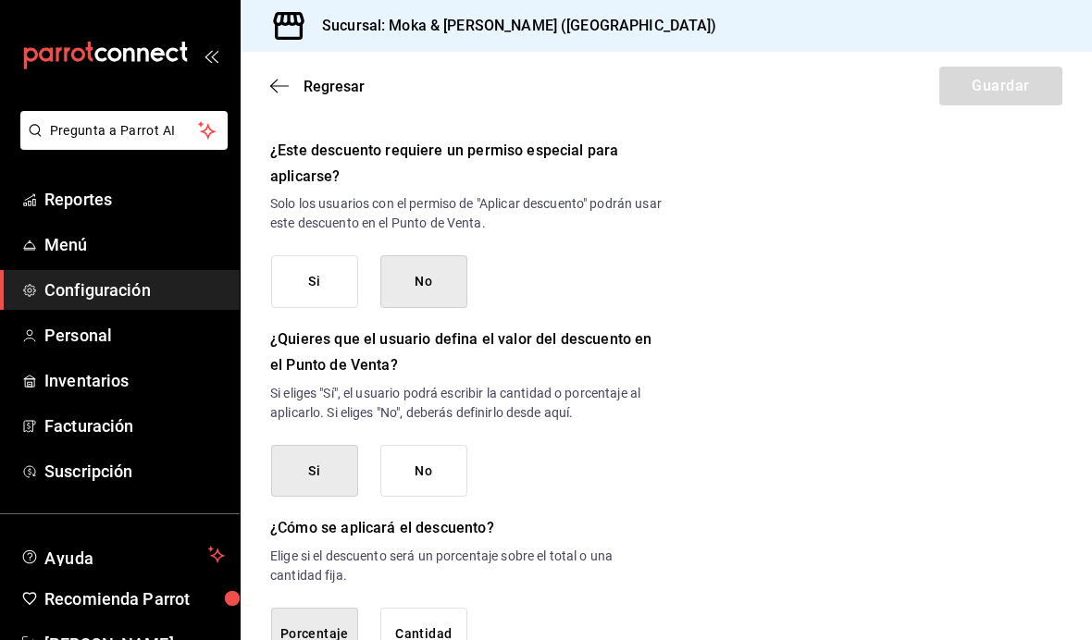
click at [429, 608] on button "Cantidad" at bounding box center [423, 634] width 87 height 53
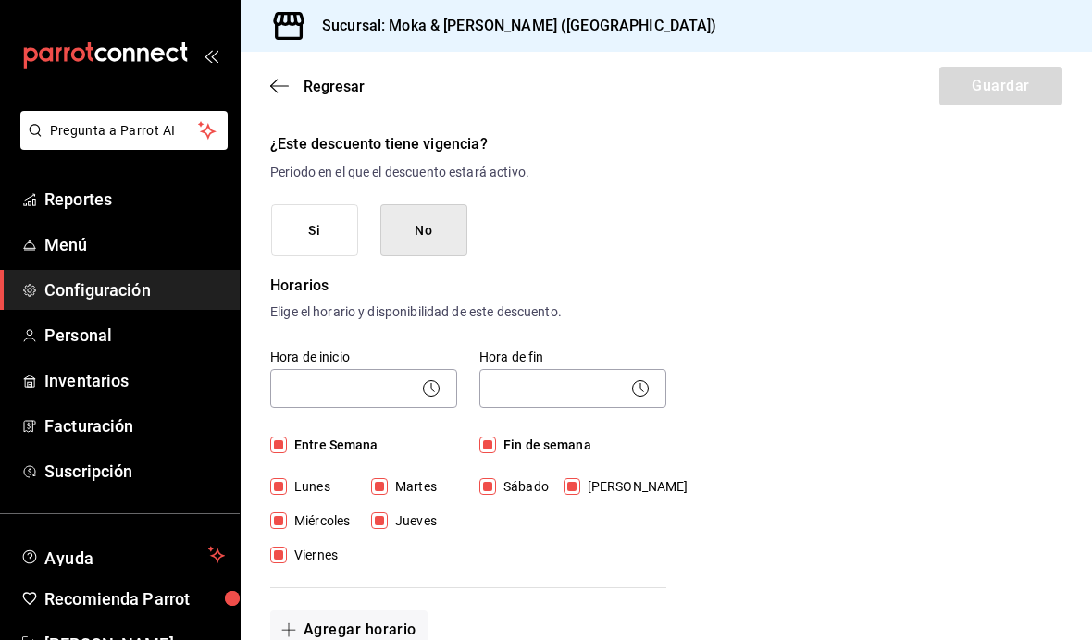
scroll to position [229, 0]
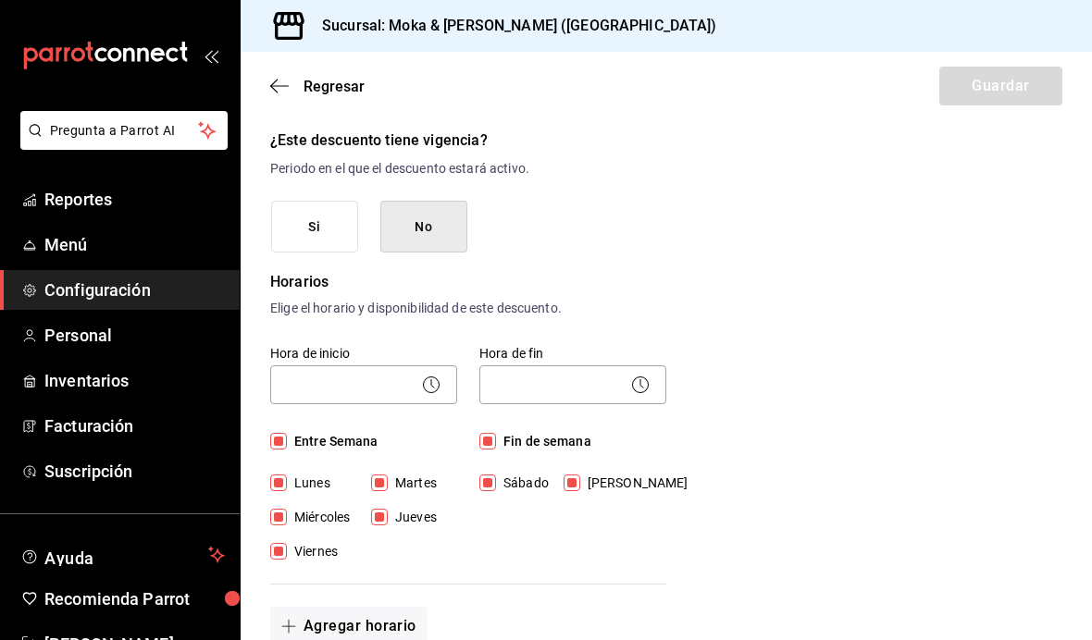
click at [379, 393] on body "Pregunta a Parrot AI Reportes Menú Configuración Personal Inventarios Facturaci…" at bounding box center [546, 320] width 1092 height 640
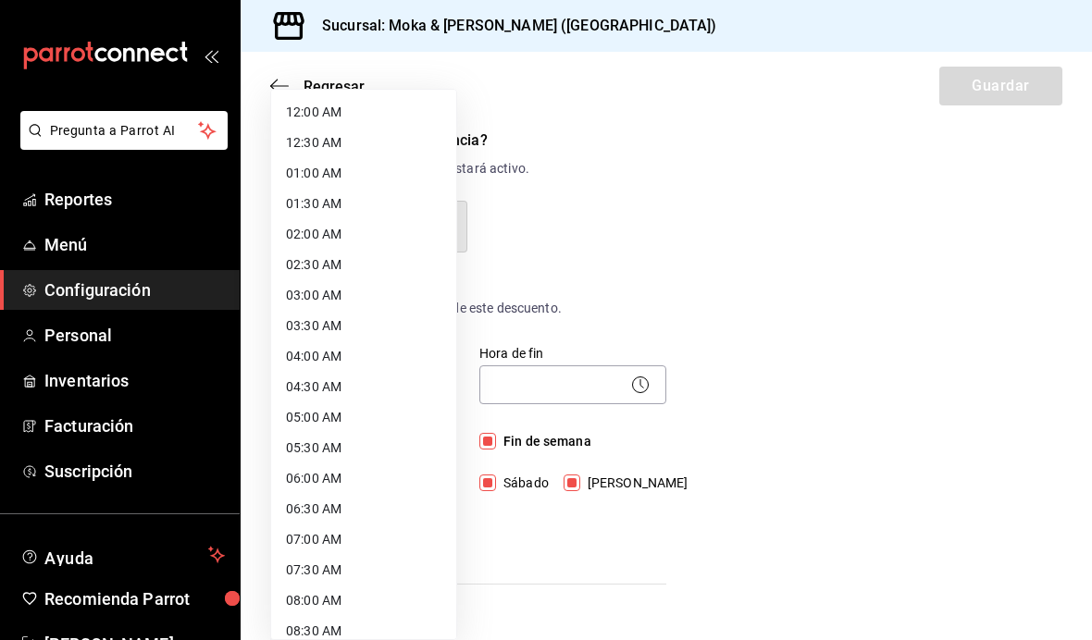
scroll to position [0, 0]
click at [342, 103] on li "12:00 AM" at bounding box center [363, 112] width 185 height 31
type input "00:00"
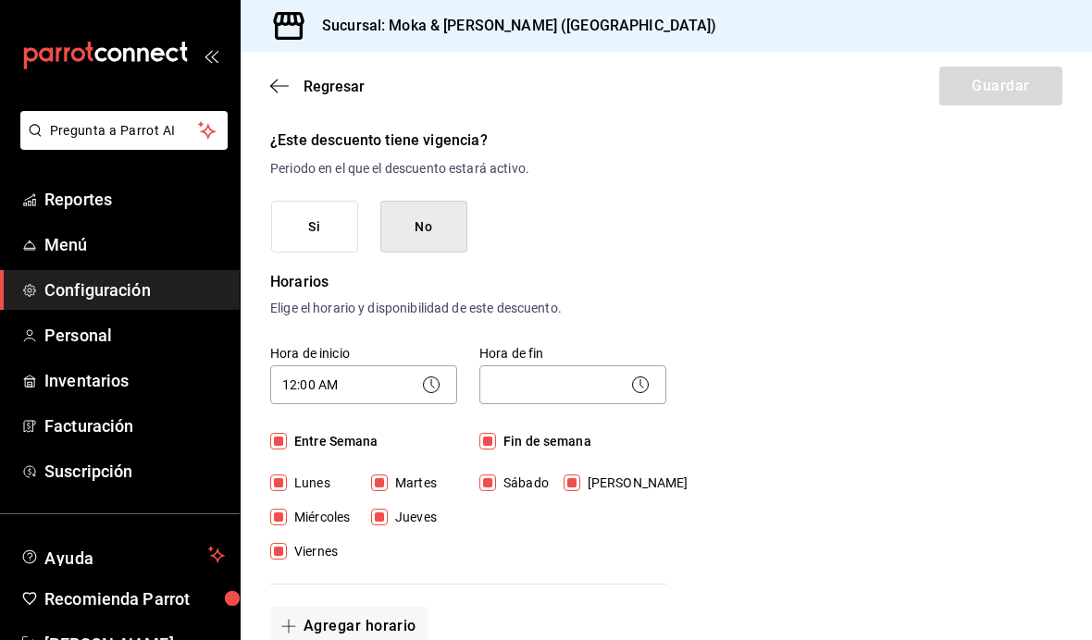
click at [552, 379] on body "Pregunta a Parrot AI Reportes Menú Configuración Personal Inventarios Facturaci…" at bounding box center [546, 320] width 1092 height 640
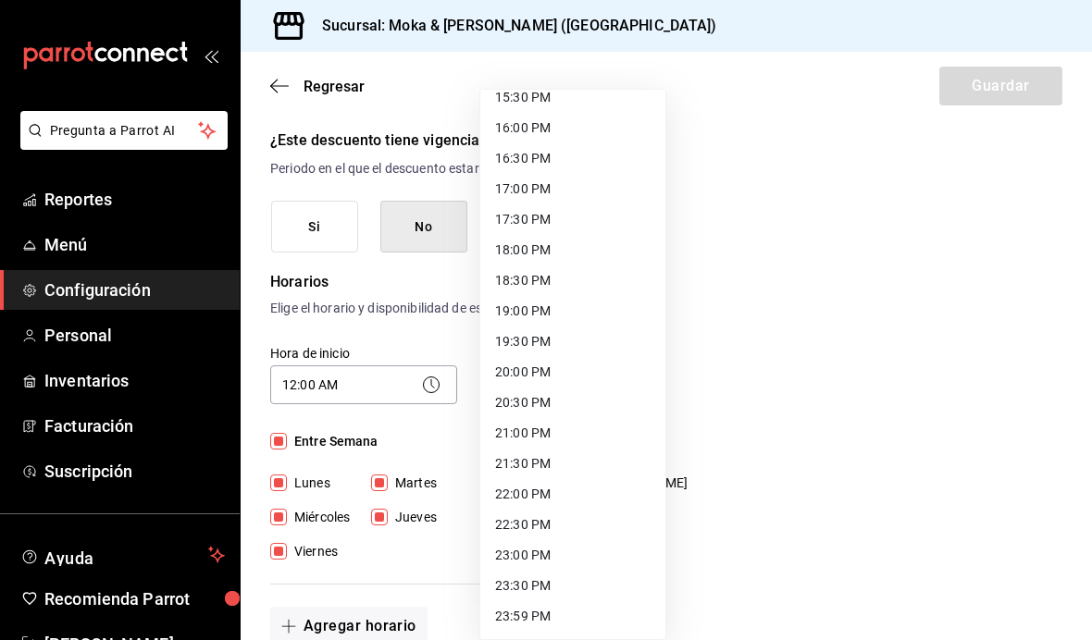
scroll to position [961, 0]
click at [532, 623] on li "23:59 PM" at bounding box center [572, 616] width 185 height 31
type input "23:59"
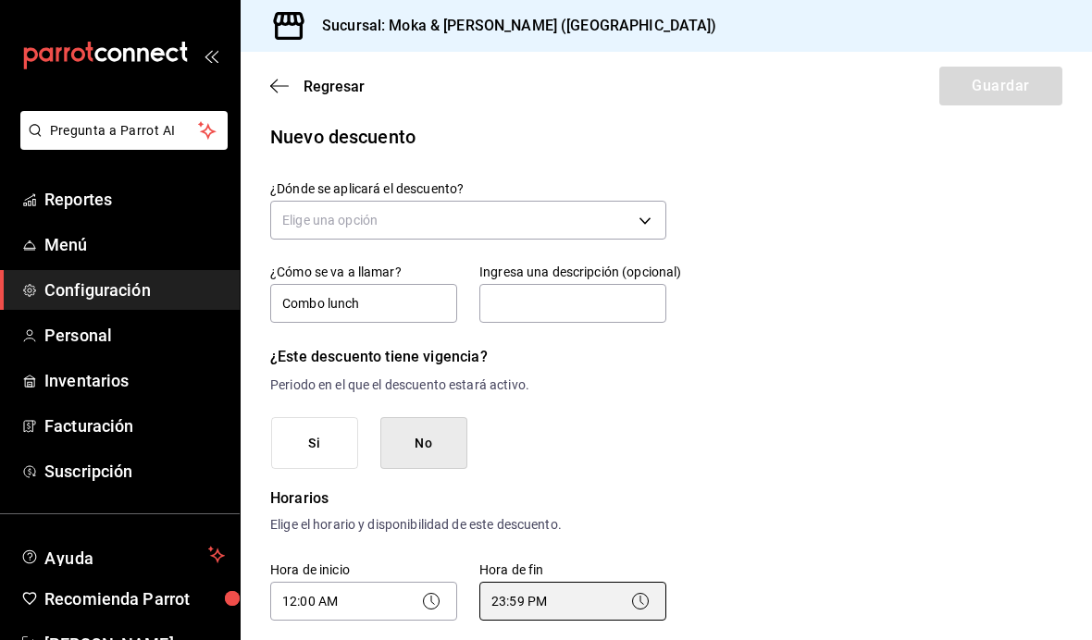
scroll to position [10, 0]
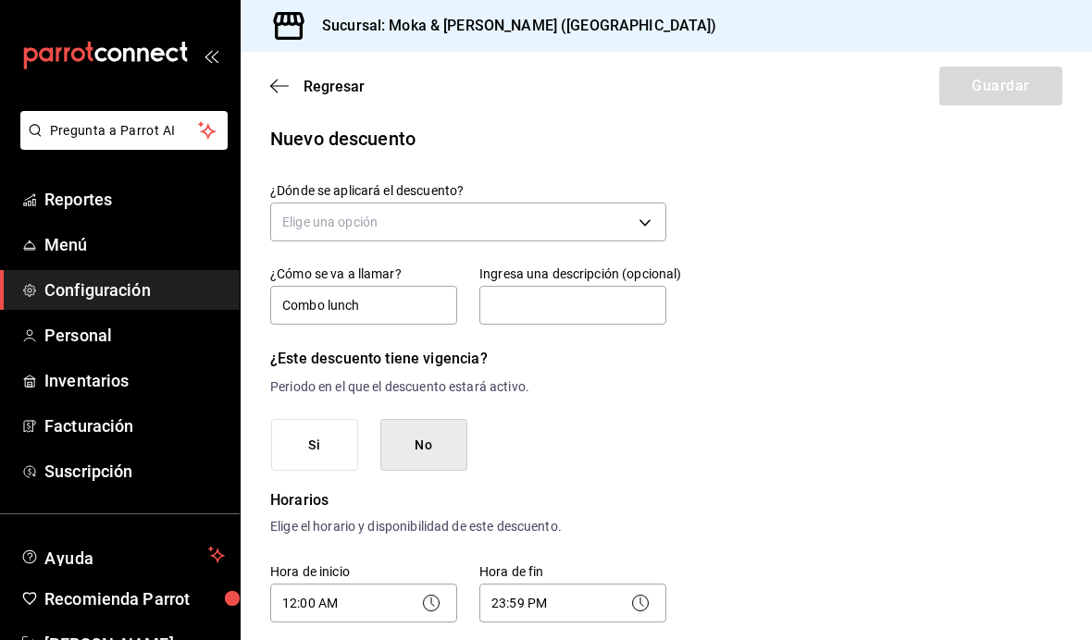
click at [565, 224] on body "Pregunta a Parrot AI Reportes Menú Configuración Personal Inventarios Facturaci…" at bounding box center [546, 320] width 1092 height 640
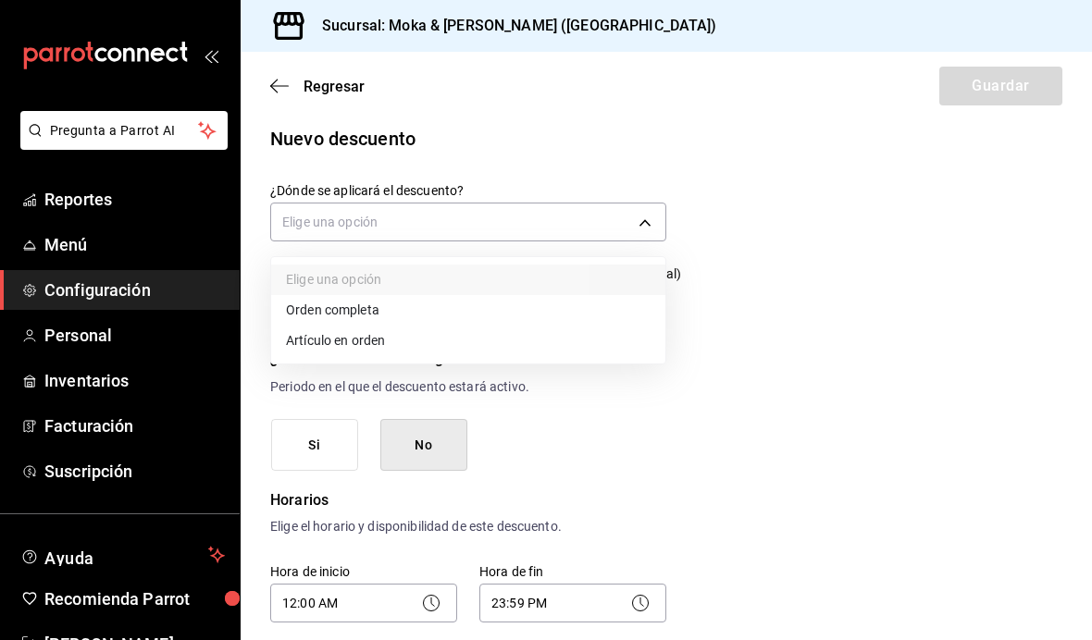
click at [385, 304] on li "Orden completa" at bounding box center [468, 310] width 394 height 31
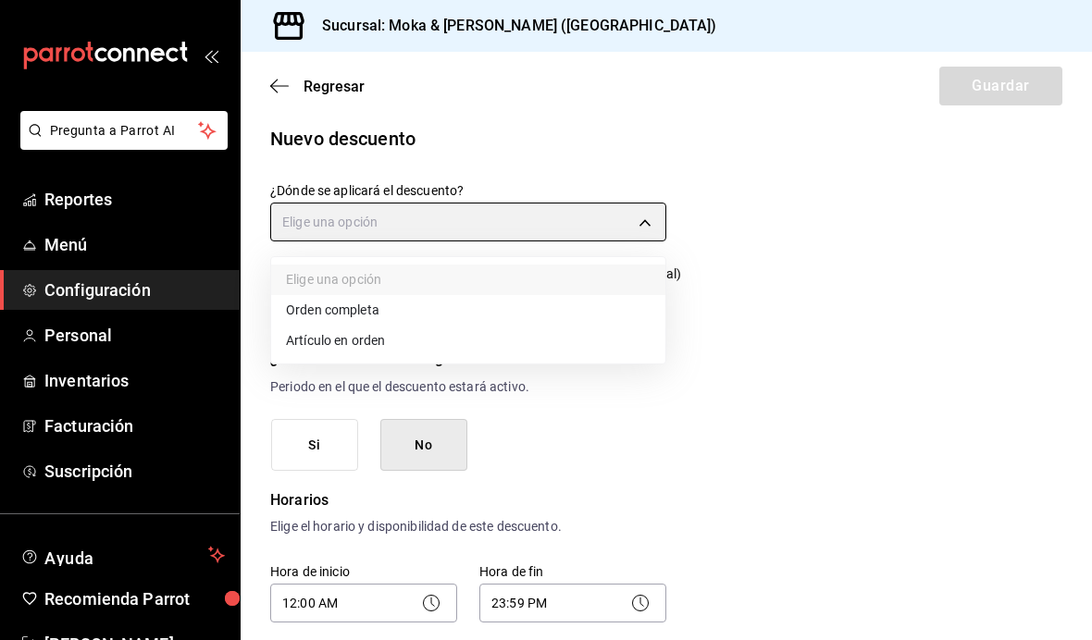
type input "ORDER"
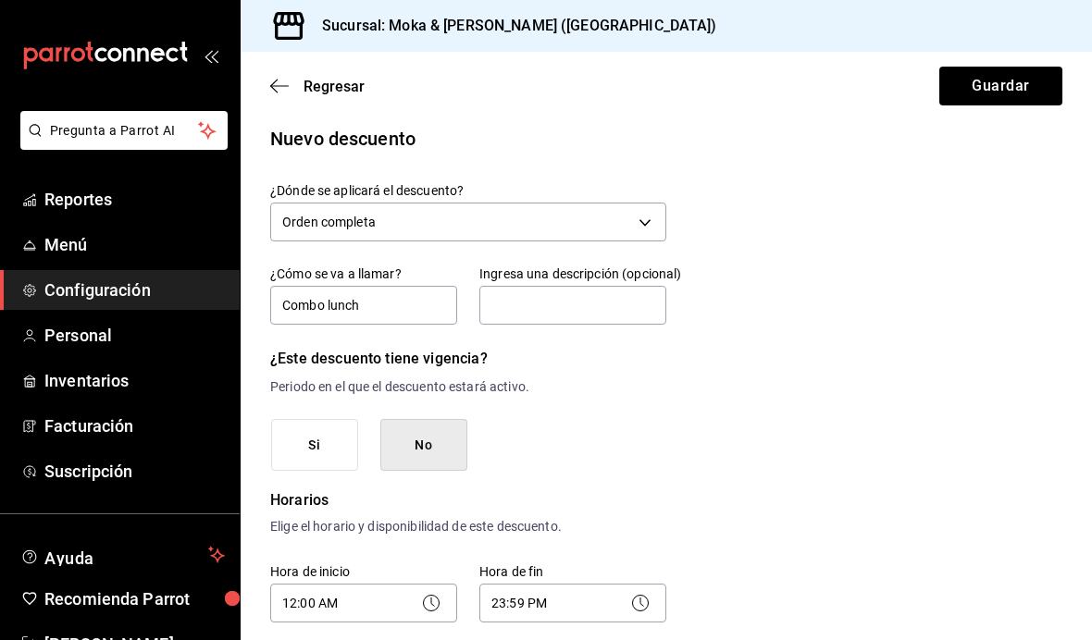
click at [1028, 100] on button "Guardar" at bounding box center [1000, 86] width 123 height 39
